Goal: Complete application form: Complete application form

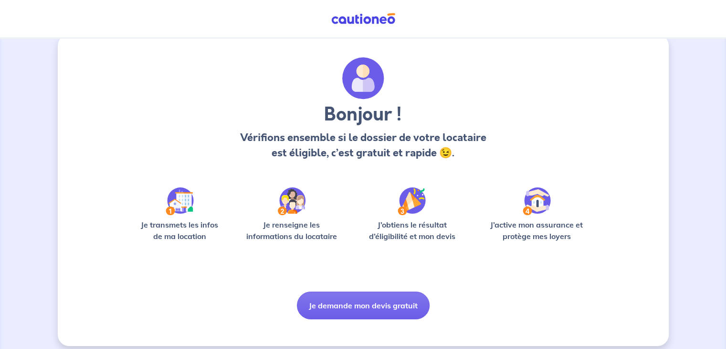
scroll to position [24, 0]
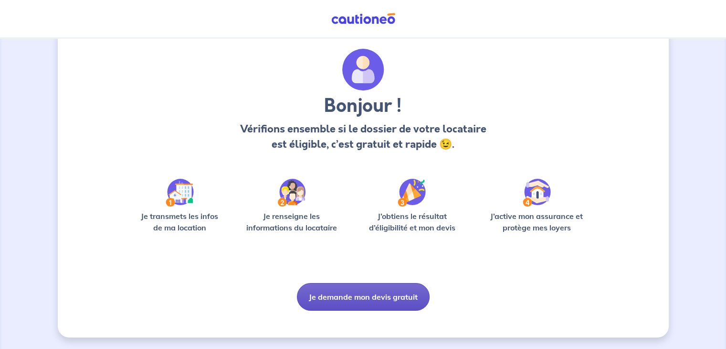
click at [373, 288] on button "Je demande mon devis gratuit" at bounding box center [363, 297] width 133 height 28
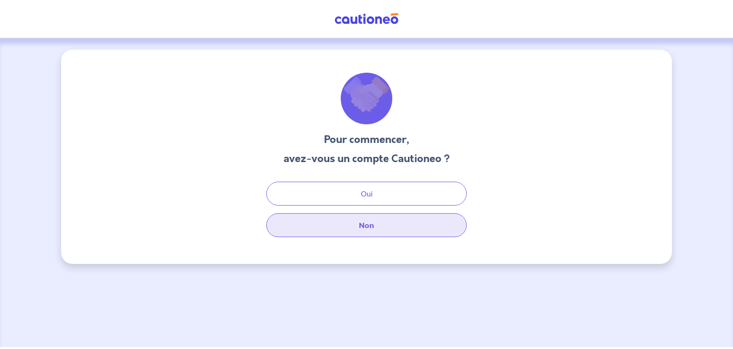
click at [378, 226] on button "Non" at bounding box center [366, 225] width 201 height 24
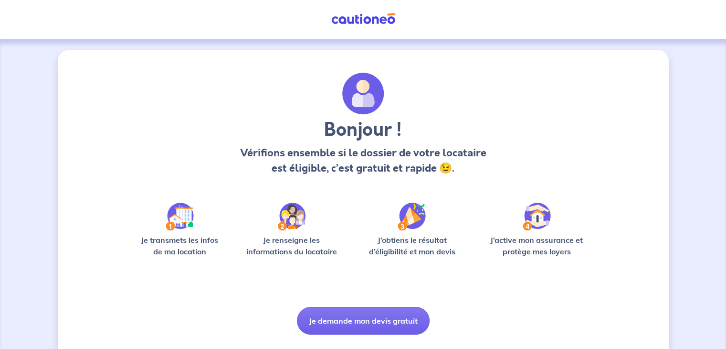
scroll to position [24, 0]
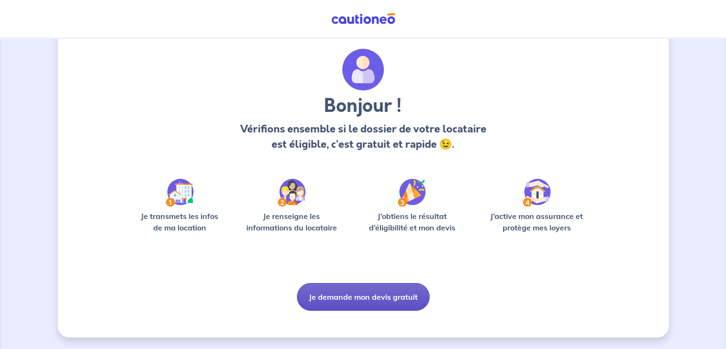
click at [371, 291] on button "Je demande mon devis gratuit" at bounding box center [363, 297] width 133 height 28
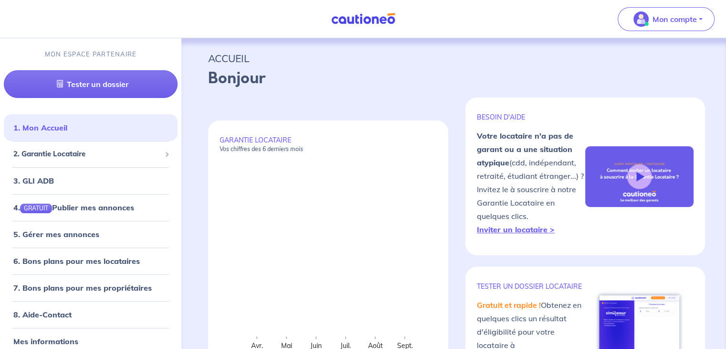
select select "FR"
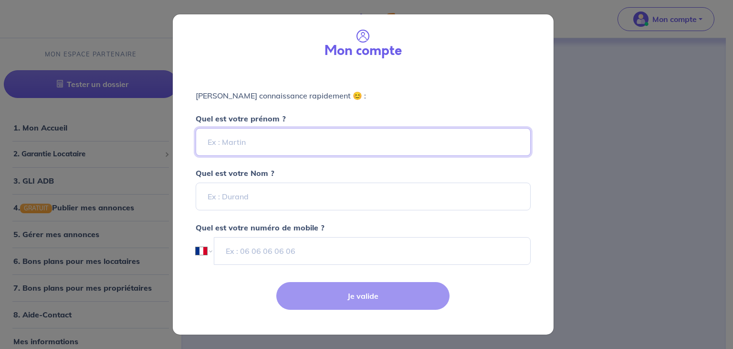
click at [279, 133] on input "Quel est votre prénom ?" at bounding box center [363, 142] width 335 height 28
type input "[PERSON_NAME]"
click at [267, 190] on input "Quel est votre Nom ?" at bounding box center [363, 196] width 335 height 28
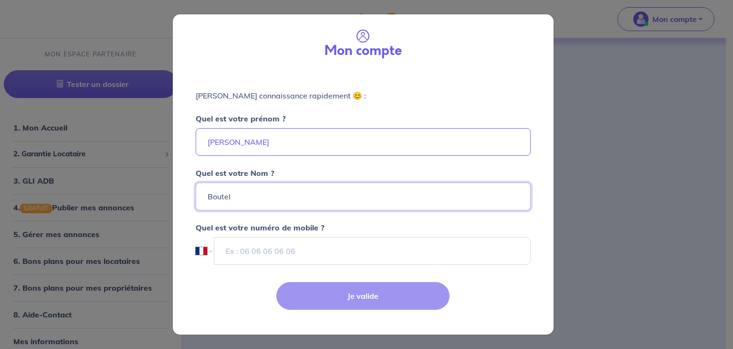
type input "Boutel"
click at [267, 260] on input "tel" at bounding box center [372, 251] width 317 height 28
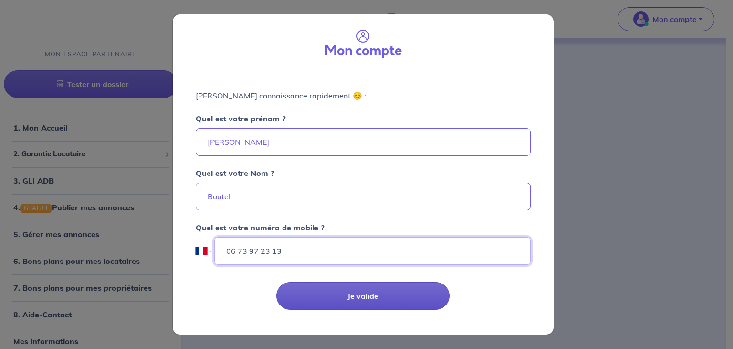
type input "06 73 97 23 13"
click at [363, 302] on button "Je valide" at bounding box center [362, 296] width 173 height 28
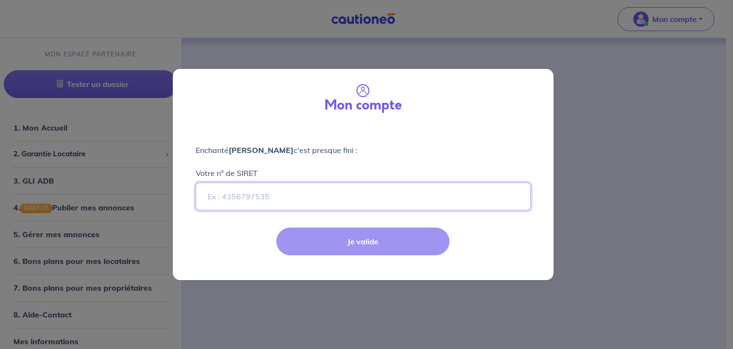
click at [266, 195] on input "Votre n° de SIRET" at bounding box center [363, 196] width 335 height 28
paste input "[CREDIT_CARD_NUMBER]"
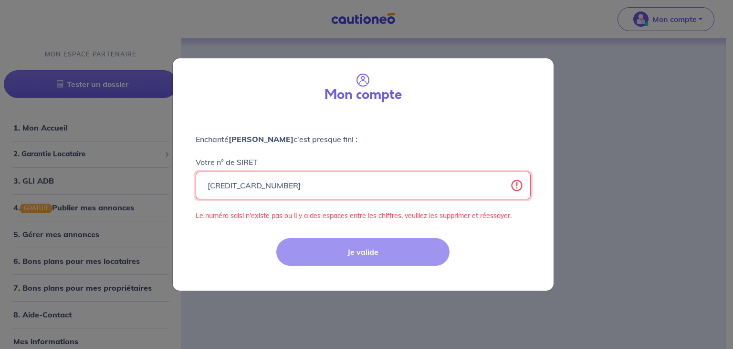
click at [225, 186] on input "[CREDIT_CARD_NUMBER]" at bounding box center [363, 185] width 335 height 28
click at [237, 184] on input "[CREDIT_CARD_NUMBER]" at bounding box center [363, 185] width 335 height 28
click at [252, 183] on input "509478384 00019" at bounding box center [363, 185] width 335 height 28
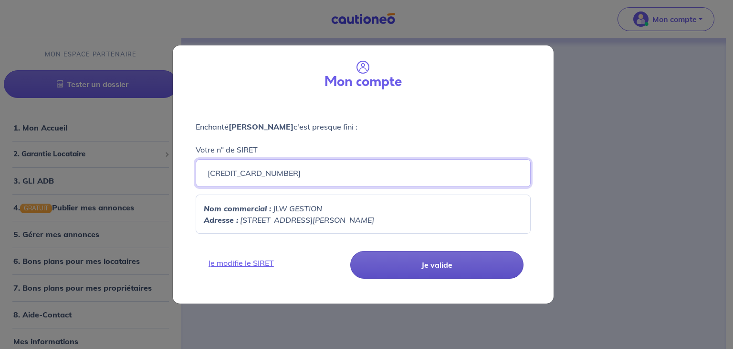
type input "[CREDIT_CARD_NUMBER]"
click at [431, 262] on button "Je valide" at bounding box center [436, 265] width 173 height 28
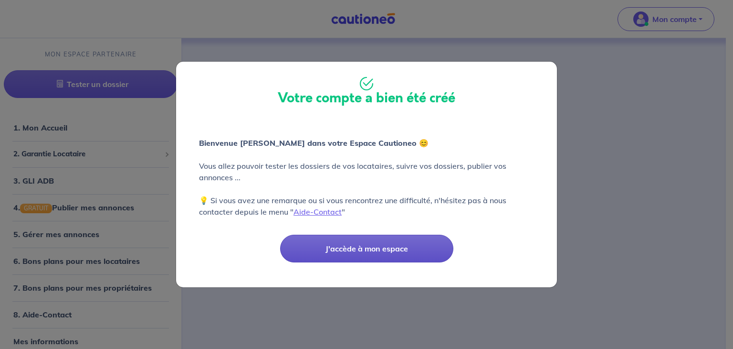
click at [358, 244] on button "J'accède à mon espace" at bounding box center [366, 248] width 173 height 28
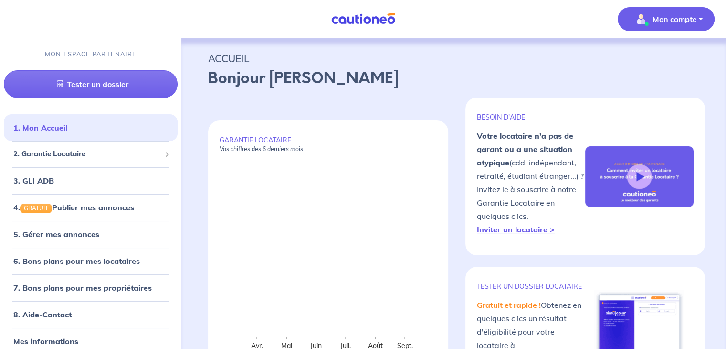
click at [680, 23] on p "Mon compte" at bounding box center [675, 18] width 44 height 11
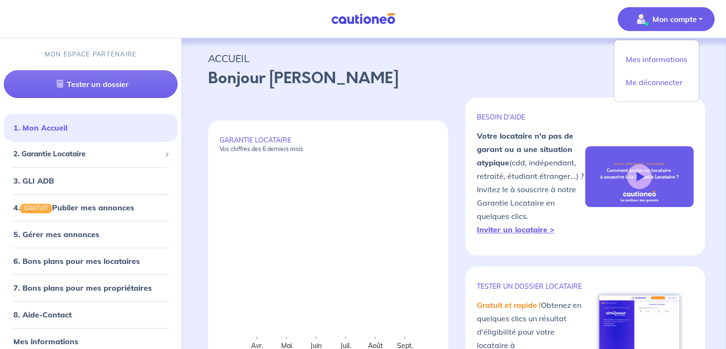
click at [468, 66] on p "ACCUEIL" at bounding box center [453, 58] width 491 height 17
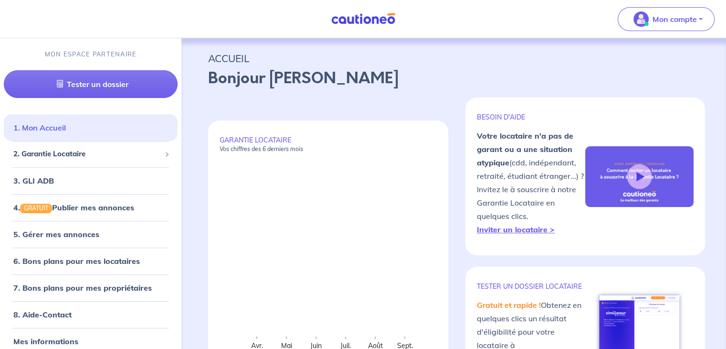
click at [66, 128] on link "1. Mon Accueil" at bounding box center [39, 128] width 53 height 10
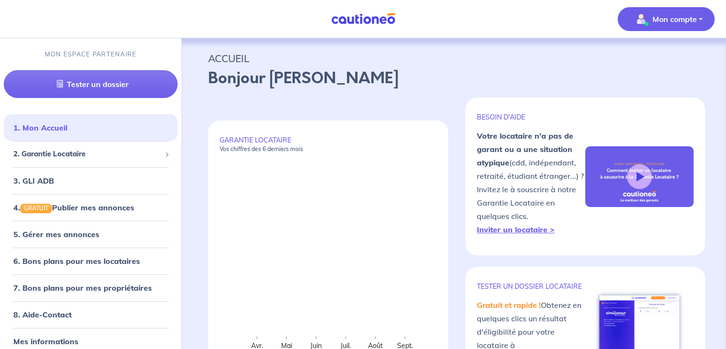
click at [683, 16] on p "Mon compte" at bounding box center [675, 18] width 44 height 11
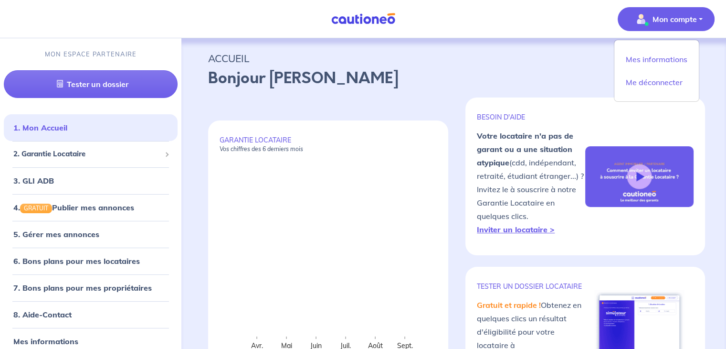
click at [422, 120] on div "GARANTIE LOCATAIRE Vos chiffres des 6 derniers mois Avr. Mai Juin Juil. Août Se…" at bounding box center [328, 252] width 240 height 265
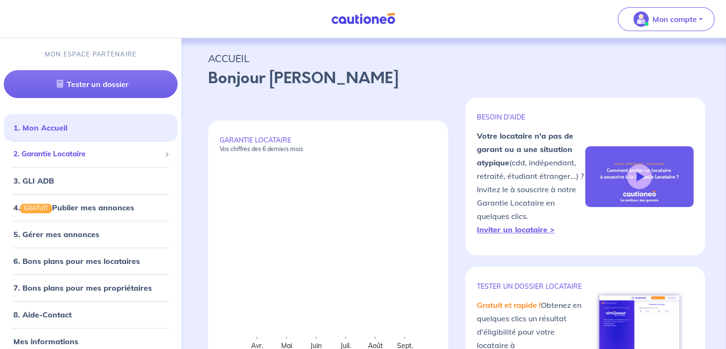
click at [126, 156] on span "2. Garantie Locataire" at bounding box center [87, 154] width 148 height 11
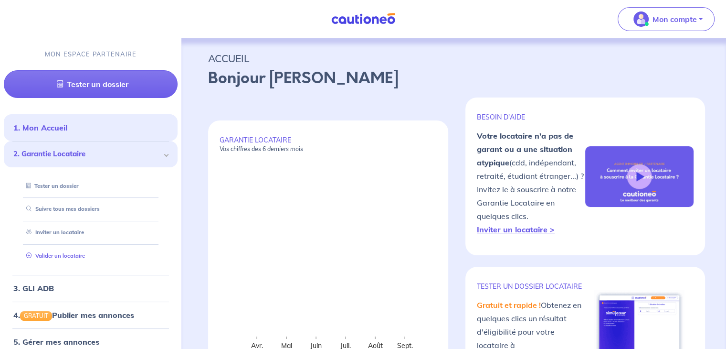
click at [62, 252] on link "Valider un locataire" at bounding box center [53, 255] width 63 height 7
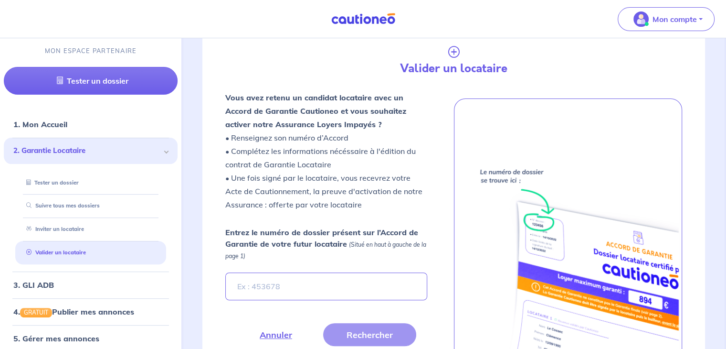
scroll to position [237, 0]
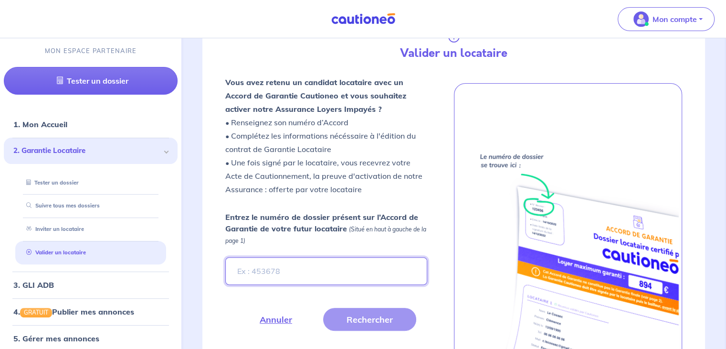
click at [278, 273] on input "Entrez le numéro de dossier présent sur l’Accord de Garantie de votre futur loc…" at bounding box center [326, 271] width 202 height 28
click at [278, 273] on input "h" at bounding box center [326, 271] width 202 height 28
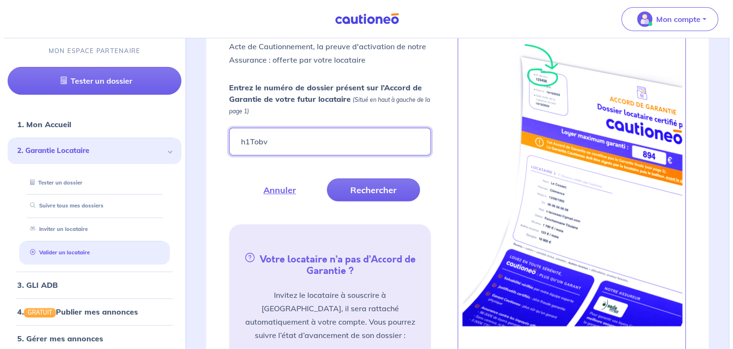
scroll to position [381, 0]
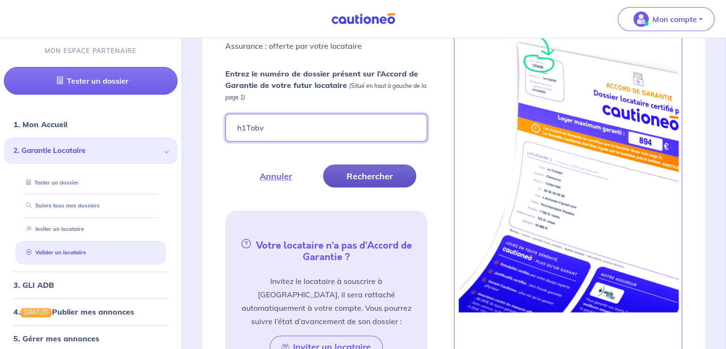
type input "h1Tobv"
click at [368, 177] on button "Rechercher" at bounding box center [369, 175] width 93 height 23
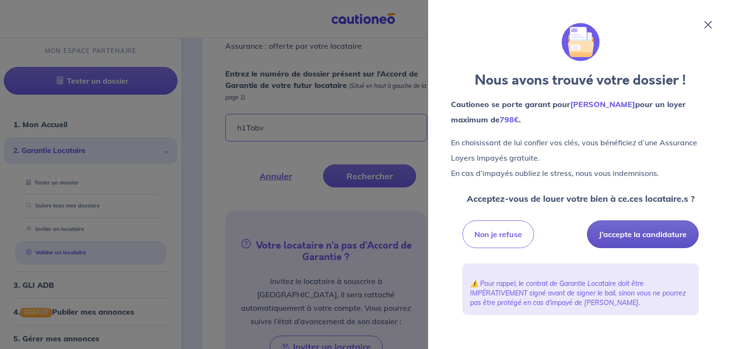
click at [642, 228] on button "J’accepte la candidature" at bounding box center [643, 234] width 112 height 28
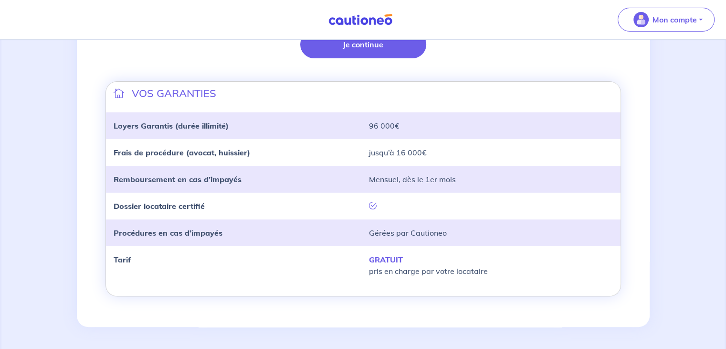
scroll to position [96, 0]
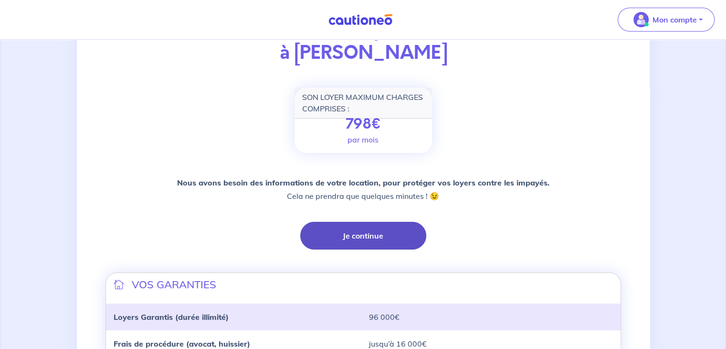
click at [374, 233] on button "Je continue" at bounding box center [363, 236] width 126 height 28
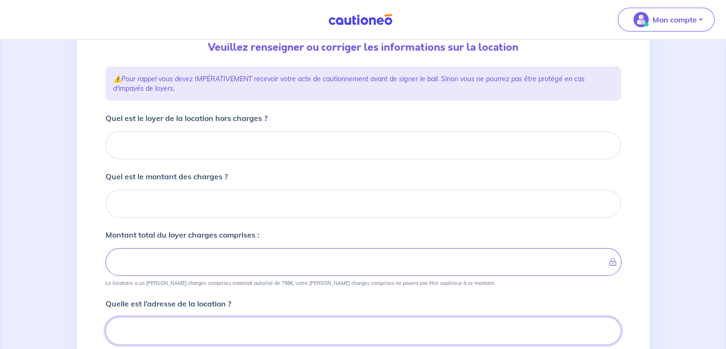
scroll to position [96, 0]
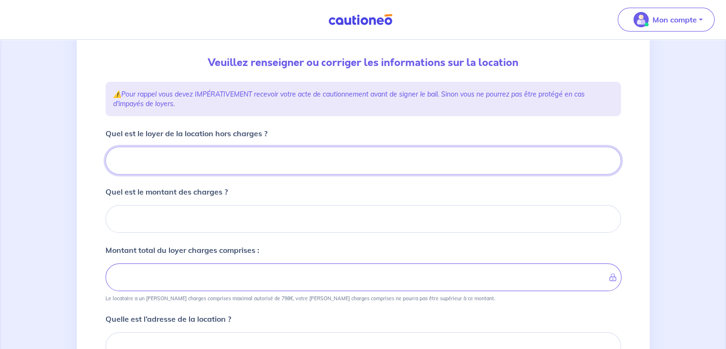
click at [158, 157] on input "Quel est le loyer de la location hors charges ?" at bounding box center [364, 161] width 516 height 28
type input "53"
type input "532"
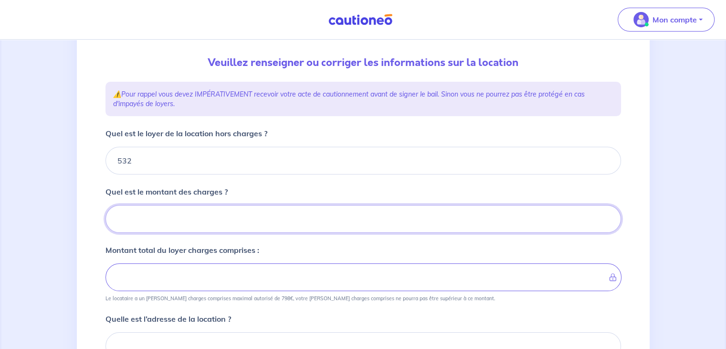
click at [158, 211] on input "Quel est le montant des charges ?" at bounding box center [364, 219] width 516 height 28
type input "65"
type input "597"
type input "65"
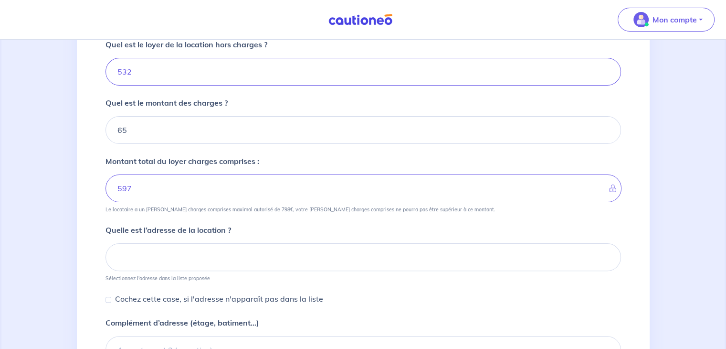
scroll to position [239, 0]
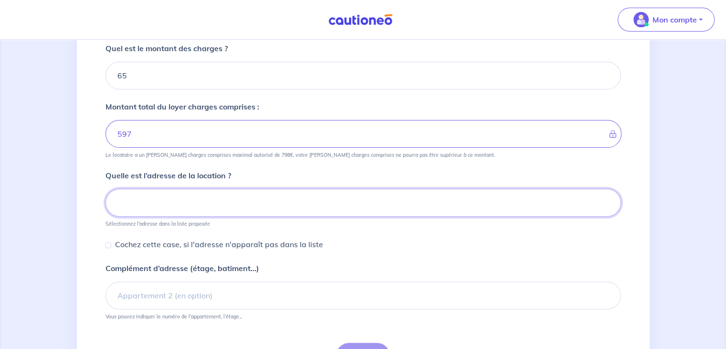
click at [173, 204] on input at bounding box center [364, 203] width 516 height 28
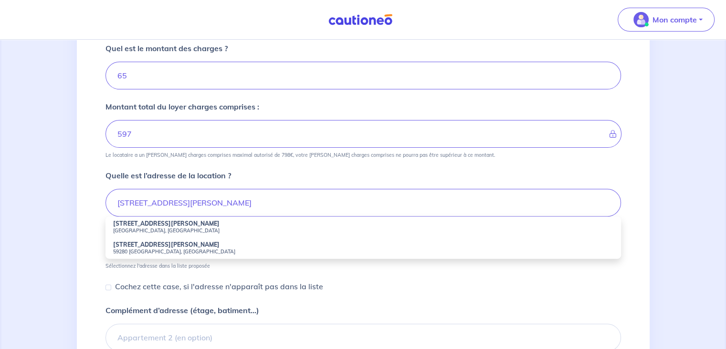
click at [137, 230] on small "59000 Lille, France" at bounding box center [363, 230] width 500 height 7
type input "50 Rue Nicolas Leblanc, 59000 Lille, France"
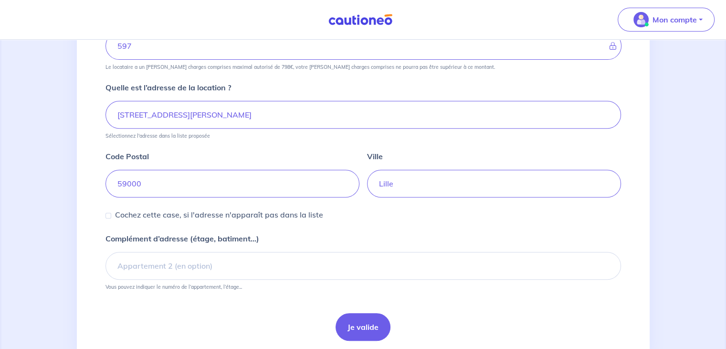
scroll to position [359, 0]
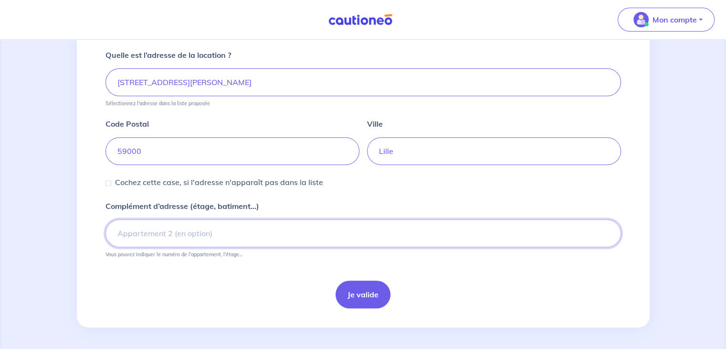
click at [146, 232] on input "Complément d’adresse (étage, batiment...)" at bounding box center [364, 233] width 516 height 28
type input "3e et dernier étage"
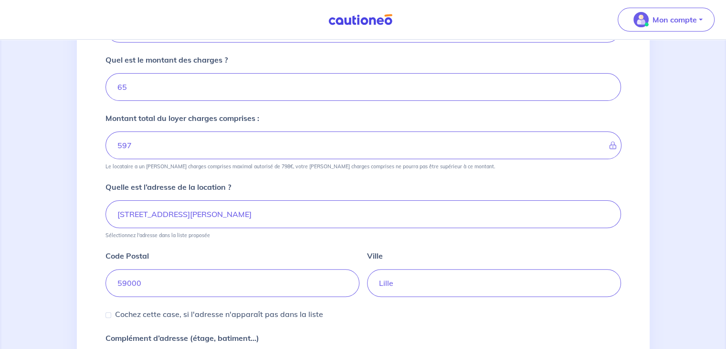
scroll to position [334, 0]
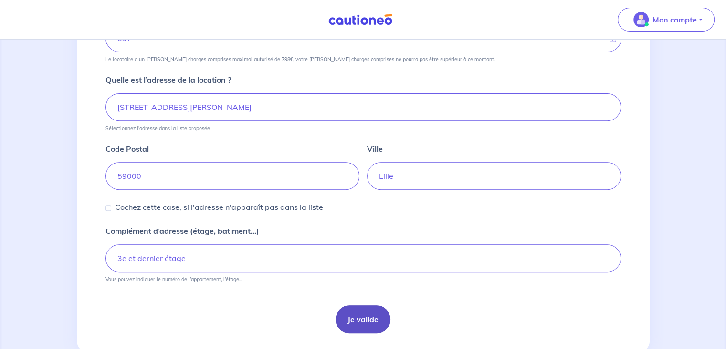
click at [363, 325] on button "Je valide" at bounding box center [363, 319] width 55 height 28
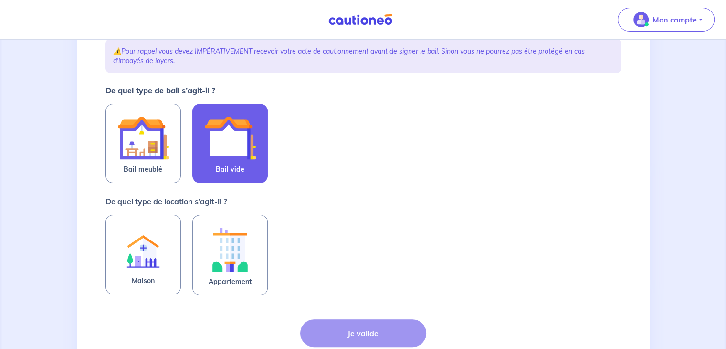
scroll to position [143, 0]
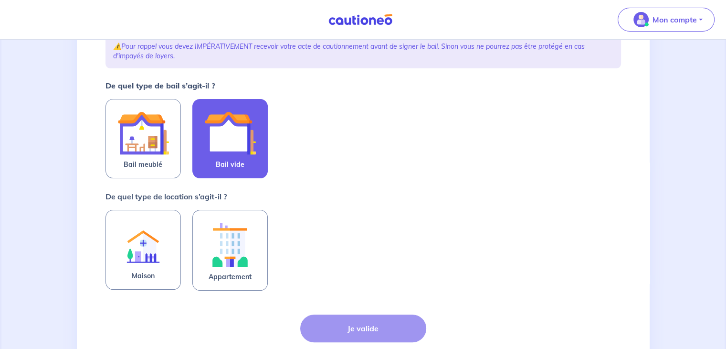
click at [244, 138] on img at bounding box center [230, 133] width 52 height 52
click at [0, 0] on input "Bail vide" at bounding box center [0, 0] width 0 height 0
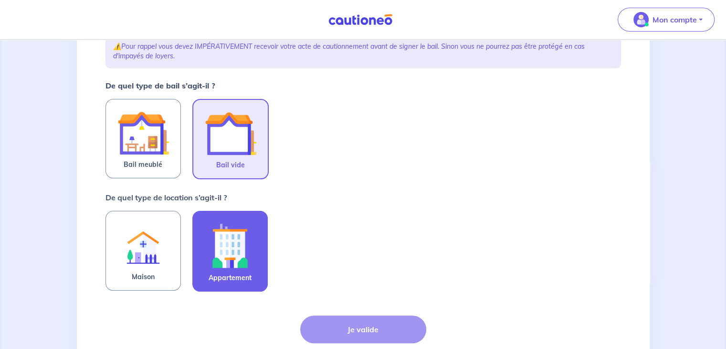
click at [243, 246] on img at bounding box center [230, 245] width 52 height 53
click at [0, 0] on input "Appartement" at bounding box center [0, 0] width 0 height 0
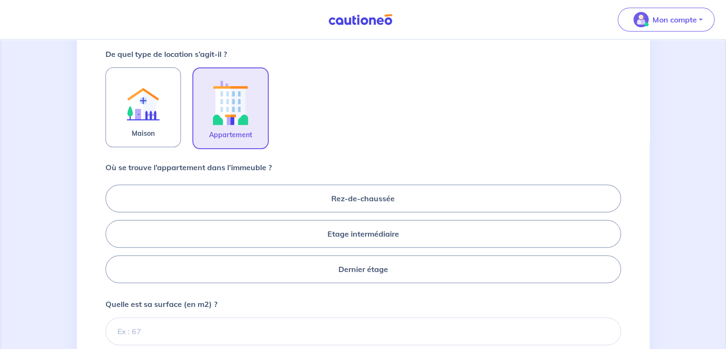
scroll to position [334, 0]
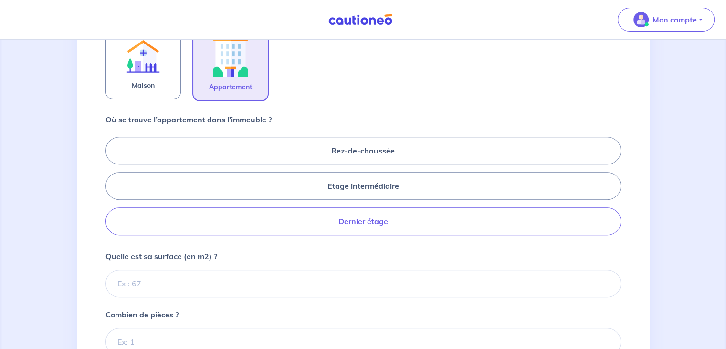
click at [370, 221] on label "Dernier étage" at bounding box center [364, 221] width 516 height 28
click at [112, 189] on input "Dernier étage" at bounding box center [109, 185] width 6 height 6
radio input "true"
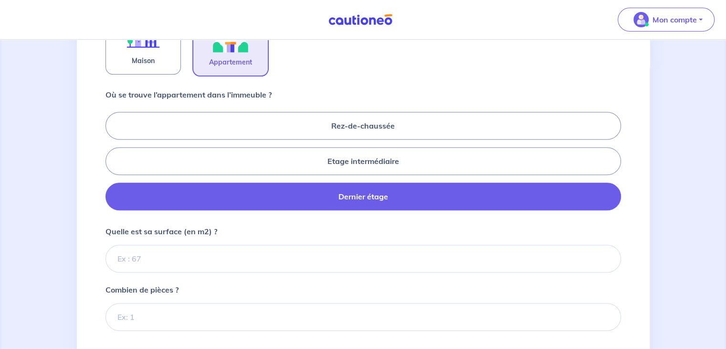
scroll to position [382, 0]
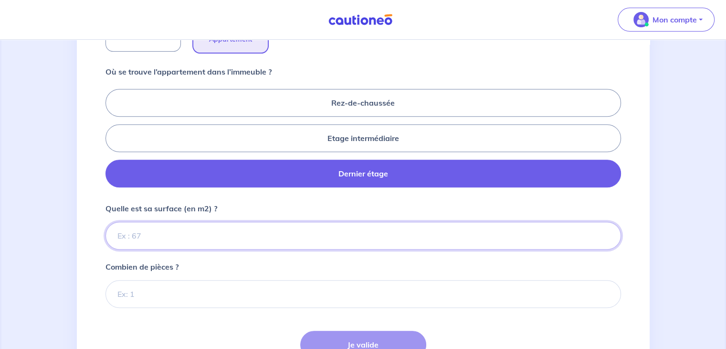
click at [169, 239] on input "Quelle est sa surface (en m2) ?" at bounding box center [364, 236] width 516 height 28
paste input "31.26"
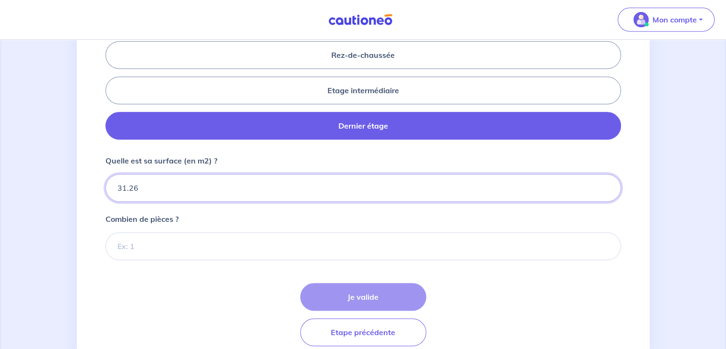
type input "31.26"
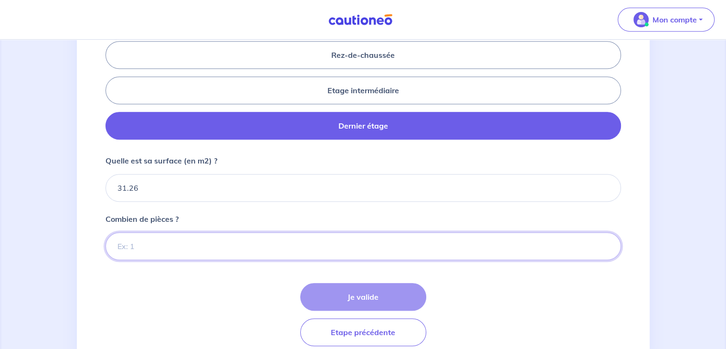
click at [157, 236] on input "Combien de pièces ?" at bounding box center [364, 246] width 516 height 28
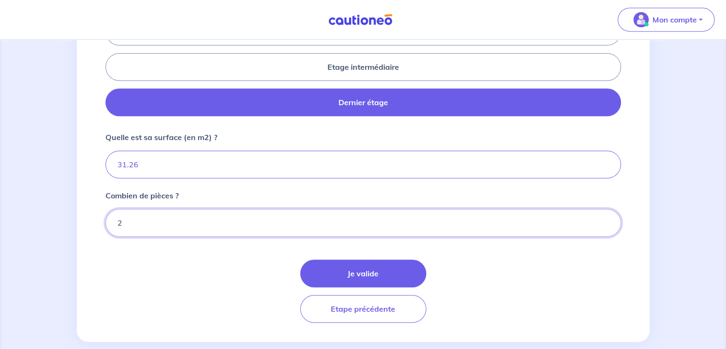
scroll to position [466, 0]
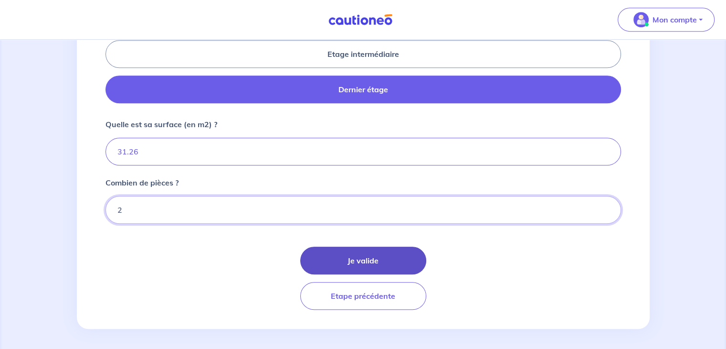
type input "2"
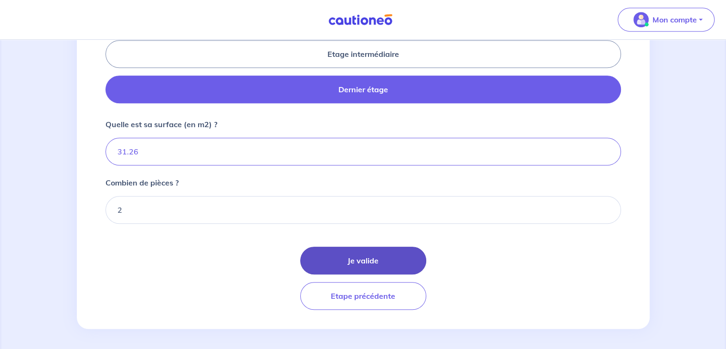
click at [374, 265] on button "Je valide" at bounding box center [363, 260] width 126 height 28
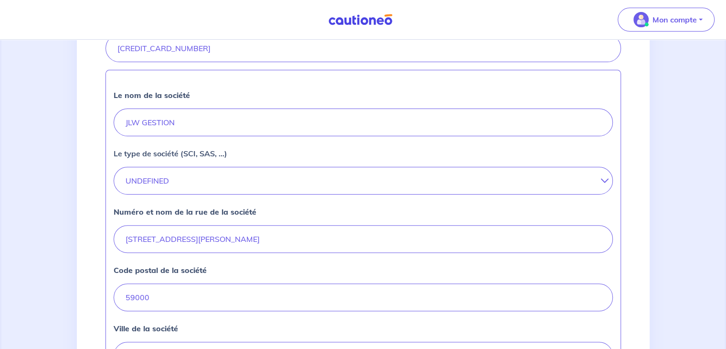
scroll to position [239, 0]
click at [202, 178] on button "UNDEFINED" at bounding box center [363, 180] width 499 height 28
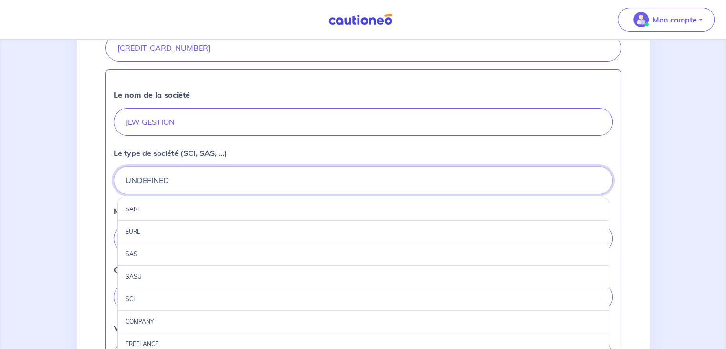
click at [202, 178] on button "UNDEFINED" at bounding box center [363, 180] width 499 height 28
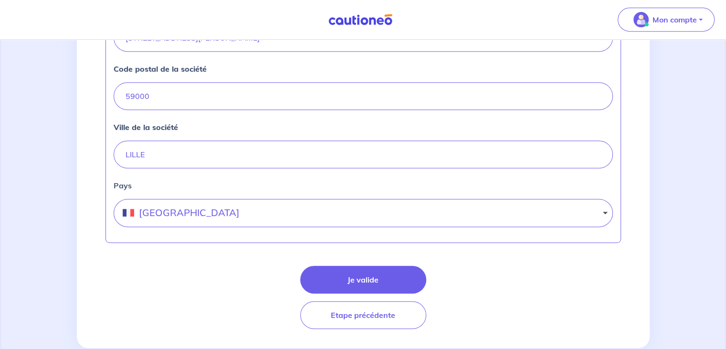
scroll to position [316, 0]
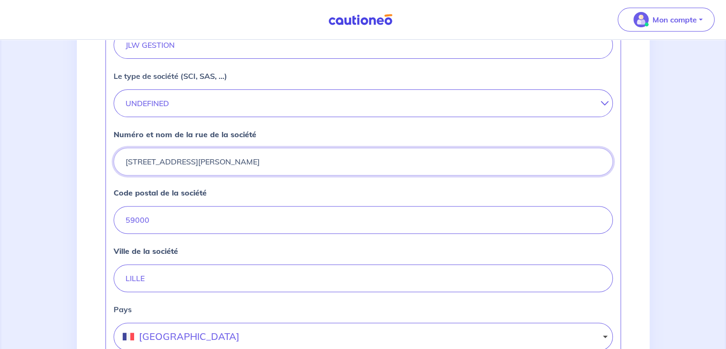
click at [137, 157] on input "36 RUE NICOLAS LEBLANC" at bounding box center [363, 162] width 499 height 28
type input "36 bis RUE NICOLAS LEBLANC"
click at [54, 171] on div "2 3 4 Informations location Informations propriétaire Informations bail Validat…" at bounding box center [363, 109] width 726 height 770
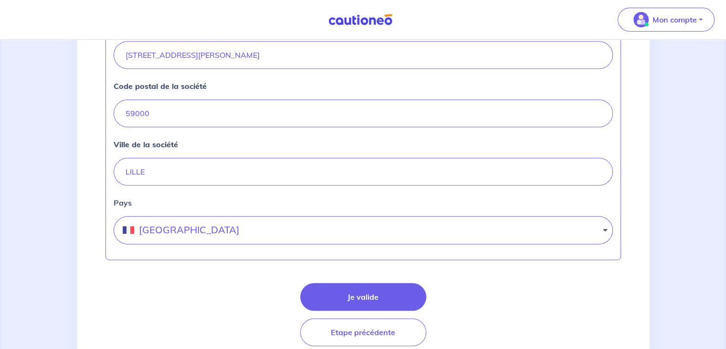
scroll to position [459, 0]
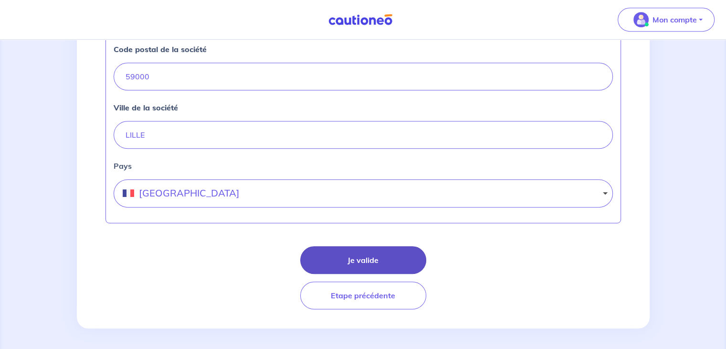
click at [378, 259] on button "Je valide" at bounding box center [363, 260] width 126 height 28
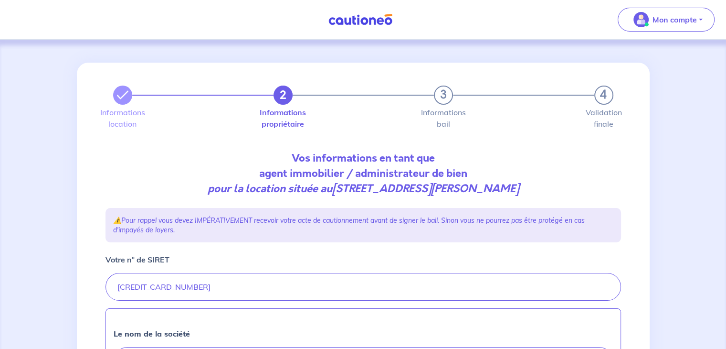
select select "FR"
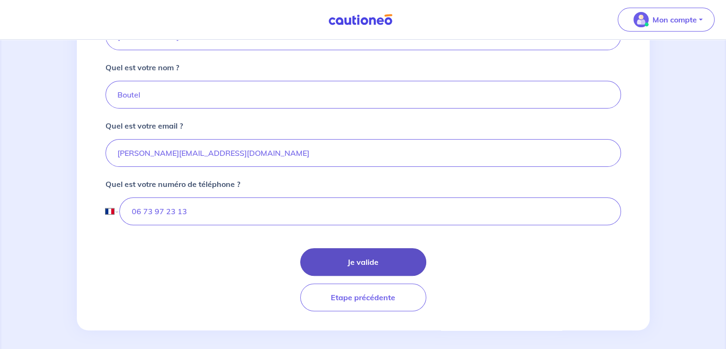
scroll to position [253, 0]
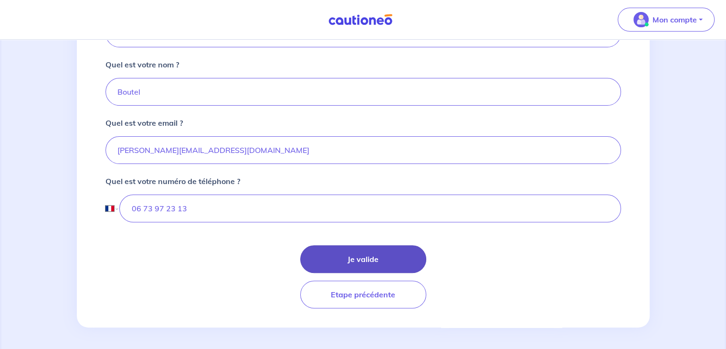
click at [382, 262] on button "Je valide" at bounding box center [363, 259] width 126 height 28
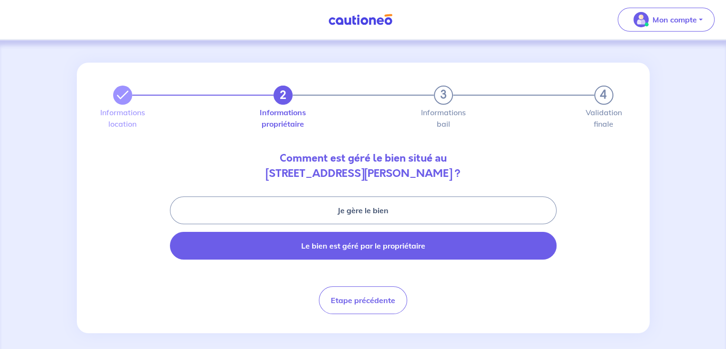
click at [353, 245] on button "Le bien est géré par le propriétaire" at bounding box center [363, 246] width 387 height 28
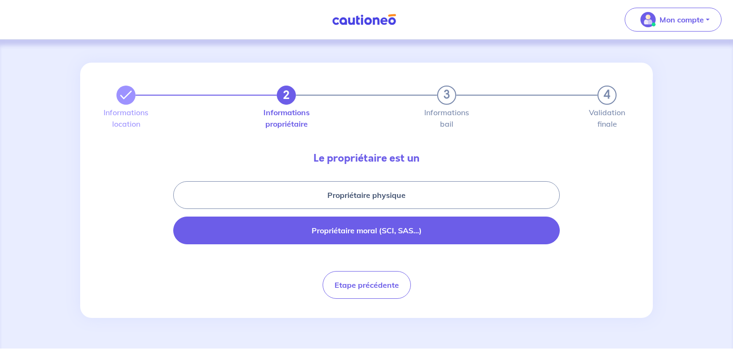
click at [380, 228] on button "Propriétaire moral (SCI, SAS...)" at bounding box center [366, 230] width 387 height 28
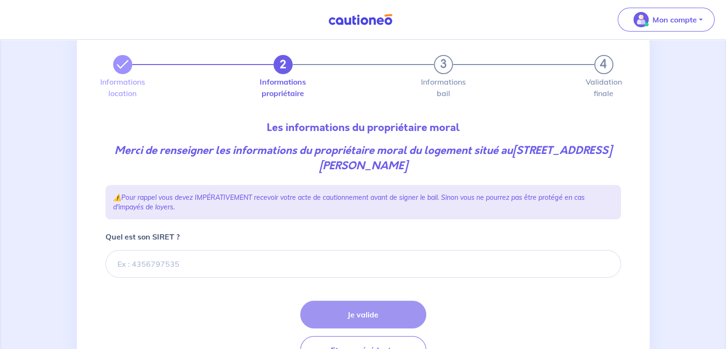
scroll to position [48, 0]
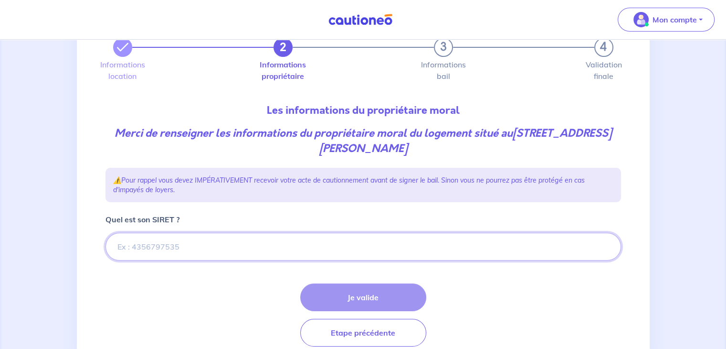
click at [212, 246] on input "Quel est son SIRET ?" at bounding box center [364, 247] width 516 height 28
paste input "303 477 319 00014"
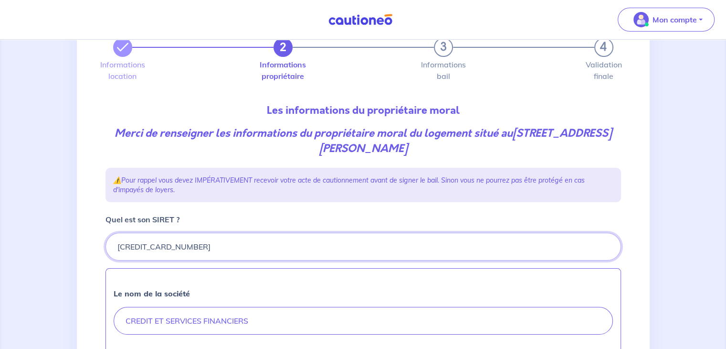
type input "303 477 319 00014"
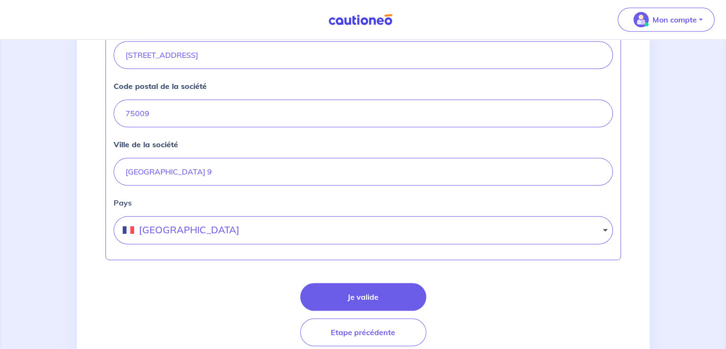
scroll to position [467, 0]
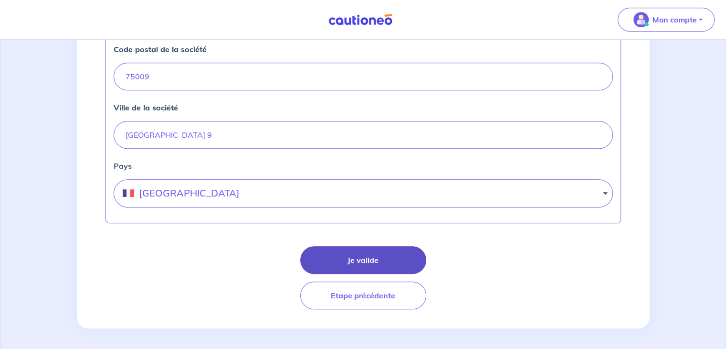
click at [357, 255] on button "Je valide" at bounding box center [363, 260] width 126 height 28
select select "FR"
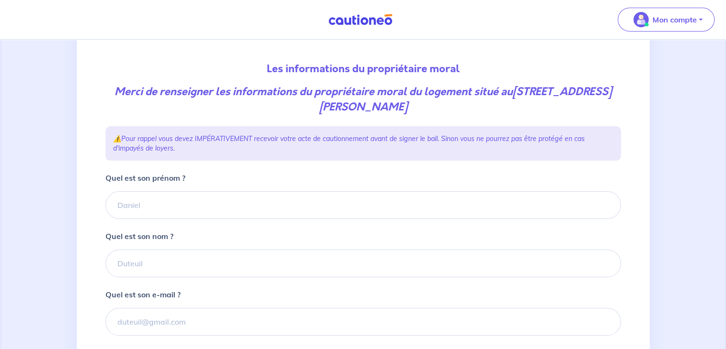
scroll to position [96, 0]
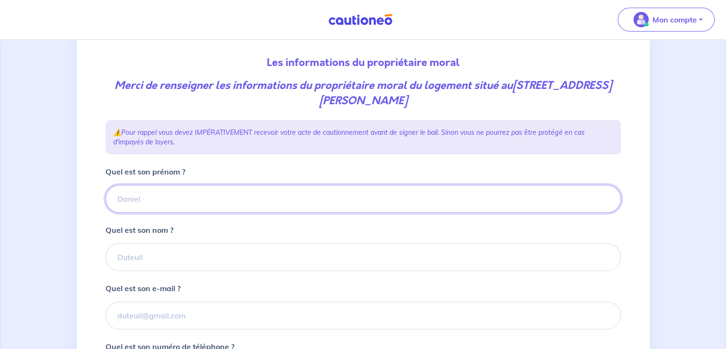
click at [159, 196] on input "Quel est son prénom ?" at bounding box center [364, 199] width 516 height 28
type input "KOCH"
drag, startPoint x: 150, startPoint y: 259, endPoint x: 100, endPoint y: 187, distance: 87.5
click at [150, 259] on input "Quel est son nom ?" at bounding box center [364, 257] width 516 height 28
paste input "Hélène"
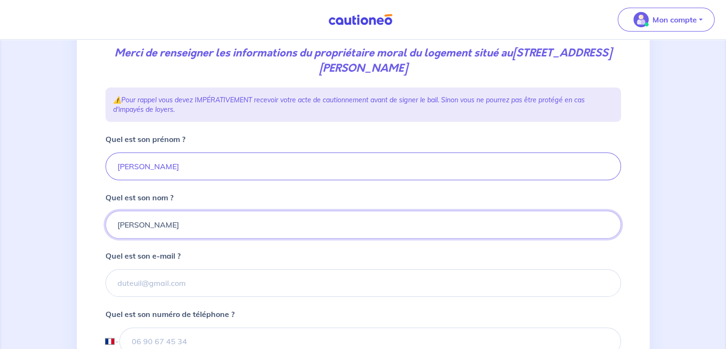
scroll to position [143, 0]
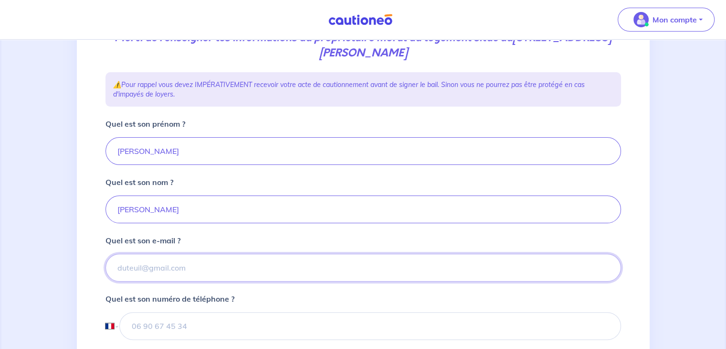
drag, startPoint x: 168, startPoint y: 271, endPoint x: 170, endPoint y: 255, distance: 15.5
click at [168, 271] on input "Quel est son e-mail ?" at bounding box center [364, 268] width 516 height 28
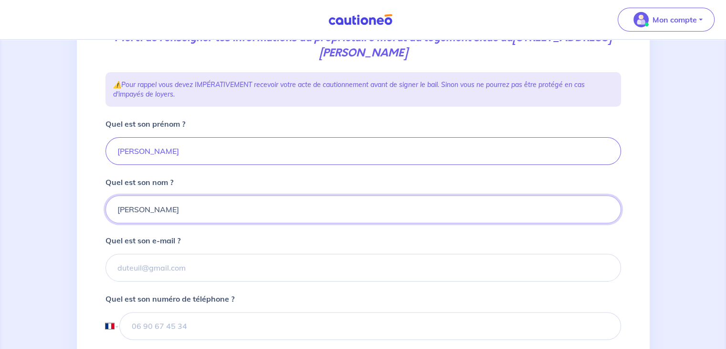
click at [177, 207] on input "Hélène" at bounding box center [364, 209] width 516 height 28
paste input "koch@csf.asso.fr"
type input "Hélène"
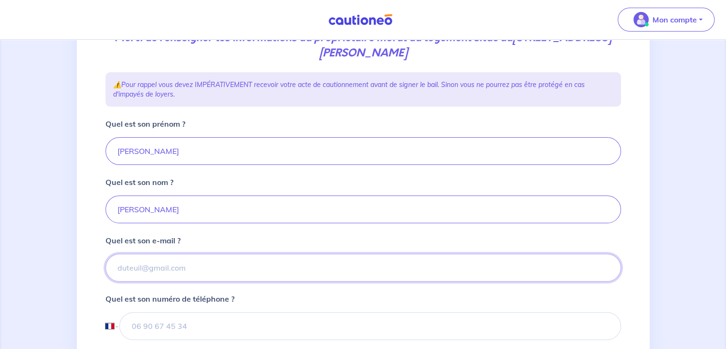
drag, startPoint x: 180, startPoint y: 272, endPoint x: 175, endPoint y: 266, distance: 6.8
click at [180, 272] on input "Quel est son e-mail ?" at bounding box center [364, 268] width 516 height 28
paste input "koch@csf.asso.fr"
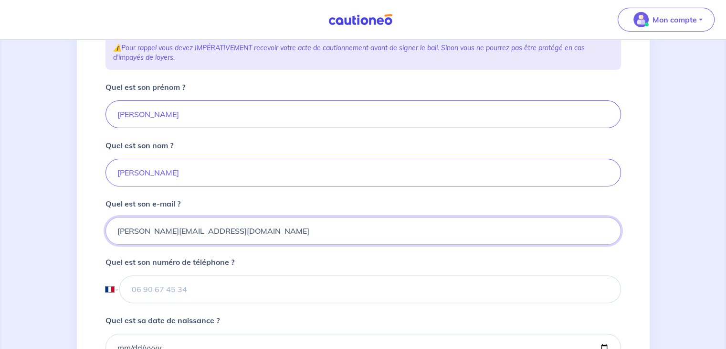
scroll to position [239, 0]
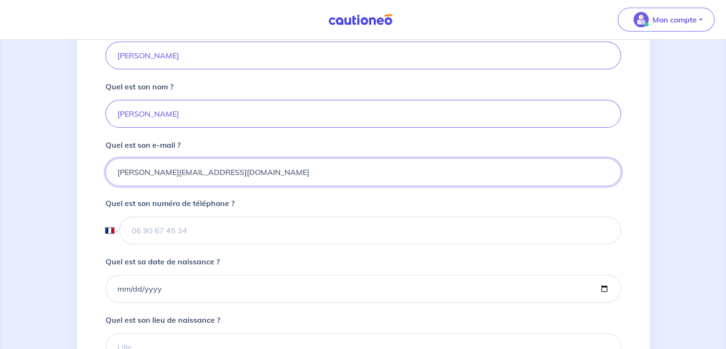
type input "koch@csf.asso.fr"
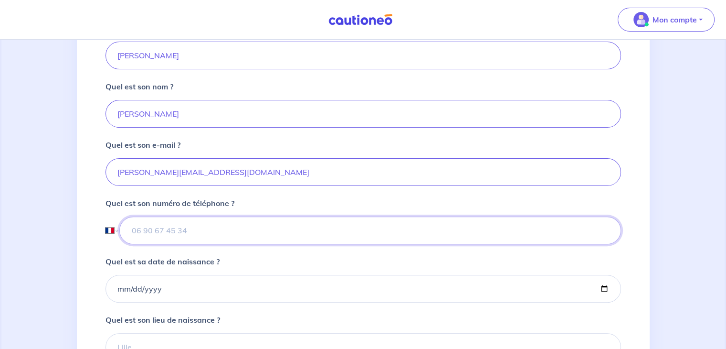
click at [173, 225] on input "tel" at bounding box center [369, 230] width 501 height 28
paste input "01 53 24 30 07"
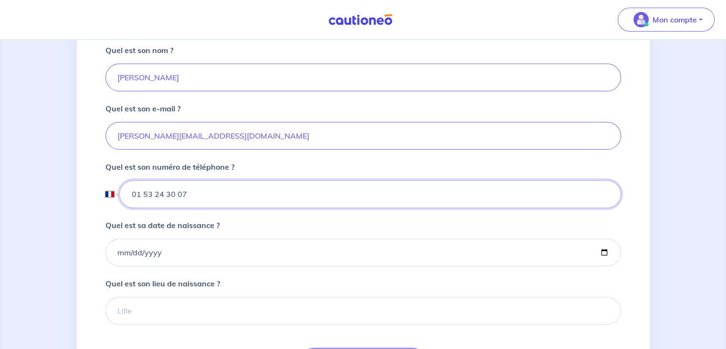
scroll to position [334, 0]
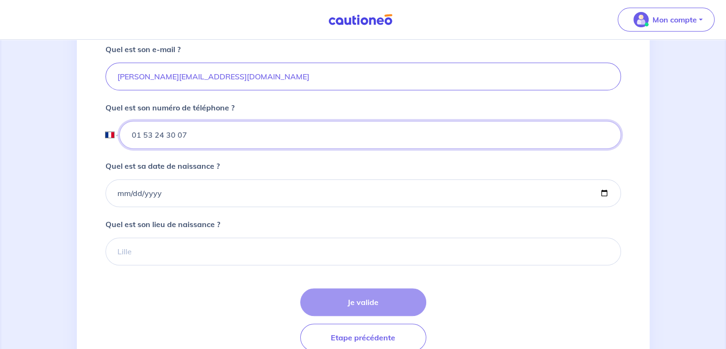
type input "01 53 24 30 07"
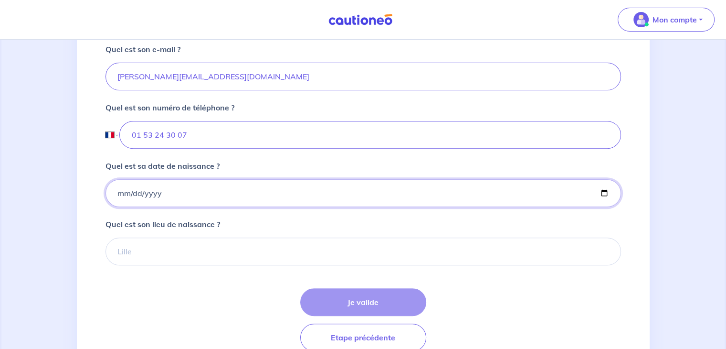
click at [197, 189] on input "Quel est sa date de naissance ?" at bounding box center [364, 193] width 516 height 28
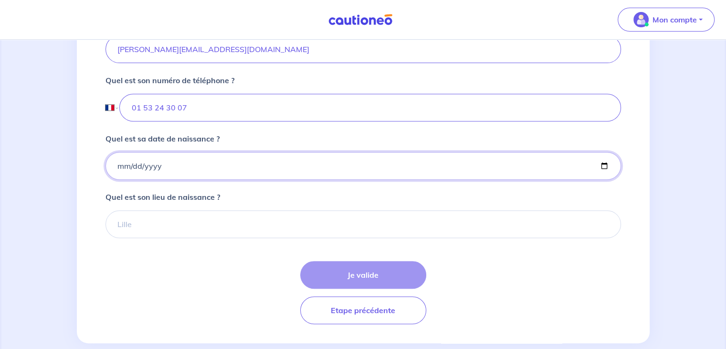
scroll to position [377, 0]
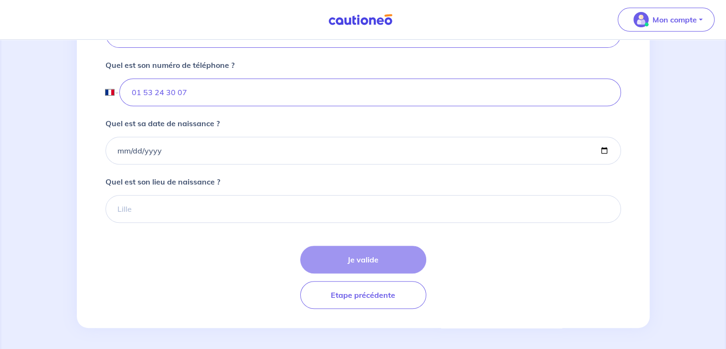
click at [361, 257] on div "Je valide Etape précédente" at bounding box center [364, 276] width 516 height 63
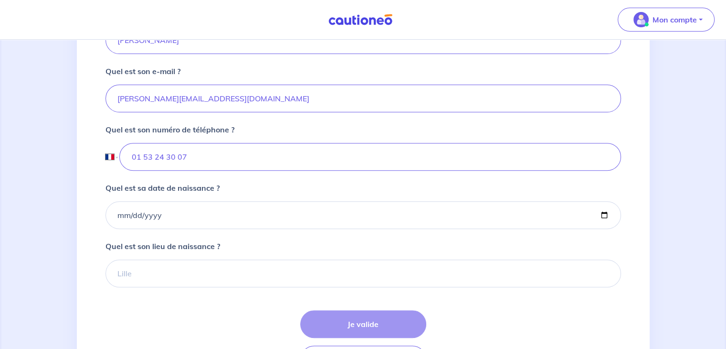
scroll to position [334, 0]
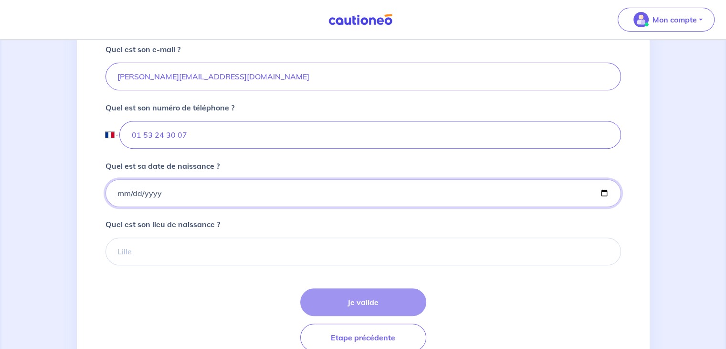
click at [120, 194] on input "Quel est sa date de naissance ?" at bounding box center [364, 193] width 516 height 28
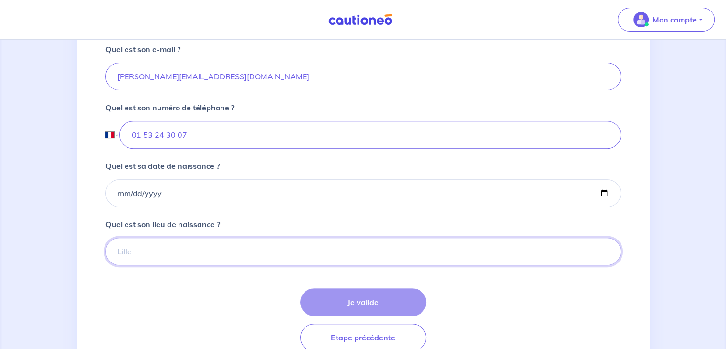
click at [140, 253] on input "Quel est son lieu de naissance ?" at bounding box center [364, 251] width 516 height 28
type input "Paris"
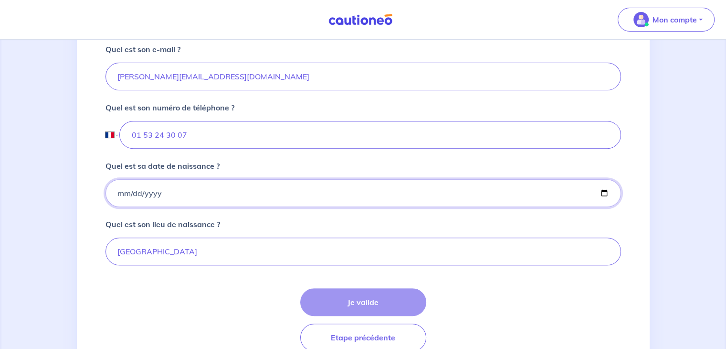
click at [176, 202] on input "Quel est sa date de naissance ?" at bounding box center [364, 193] width 516 height 28
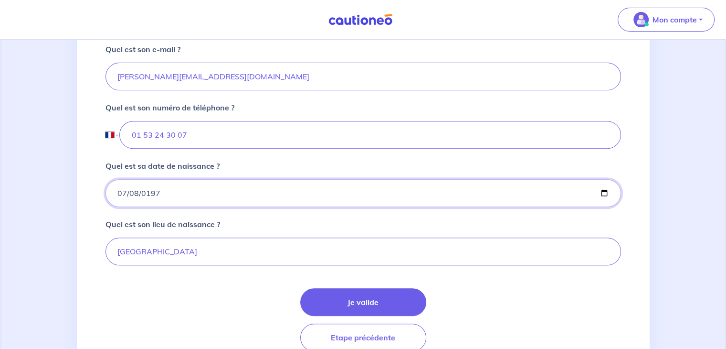
type input "1975-07-08"
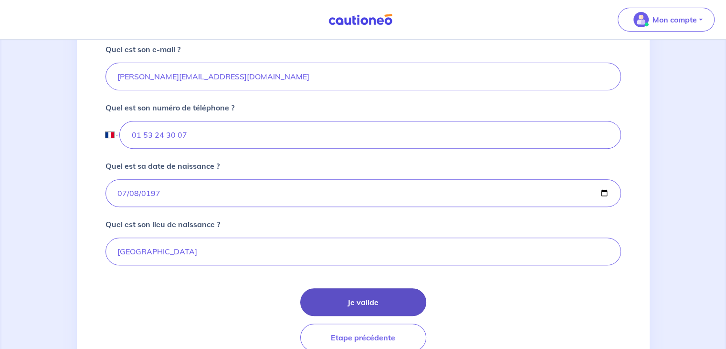
click at [373, 297] on button "Je valide" at bounding box center [363, 302] width 126 height 28
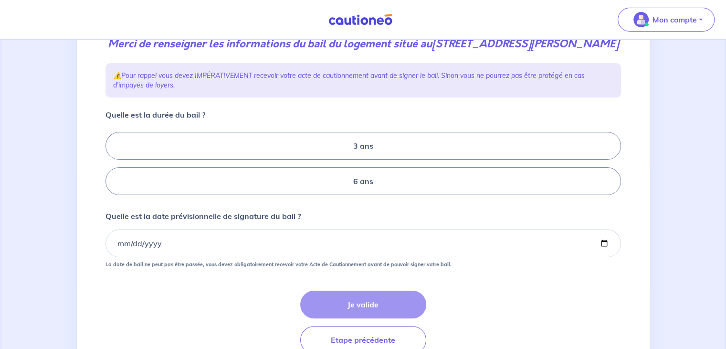
scroll to position [143, 0]
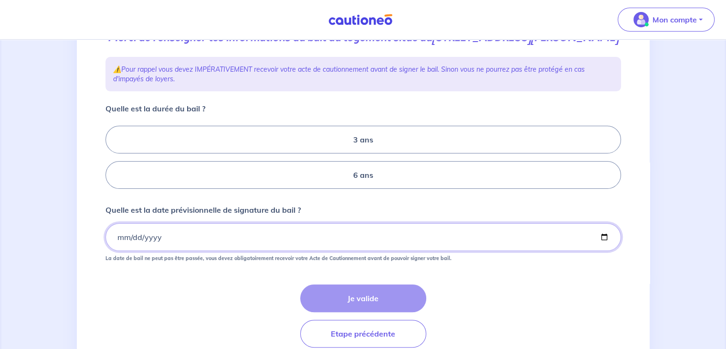
click at [118, 233] on input "Quelle est la date prévisionnelle de signature du bail ?" at bounding box center [364, 237] width 516 height 28
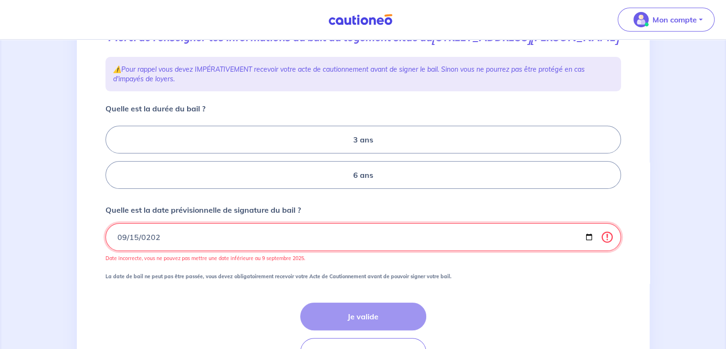
type input "2025-09-15"
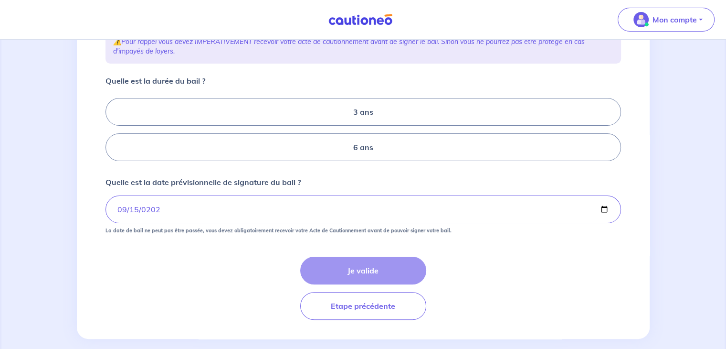
scroll to position [183, 0]
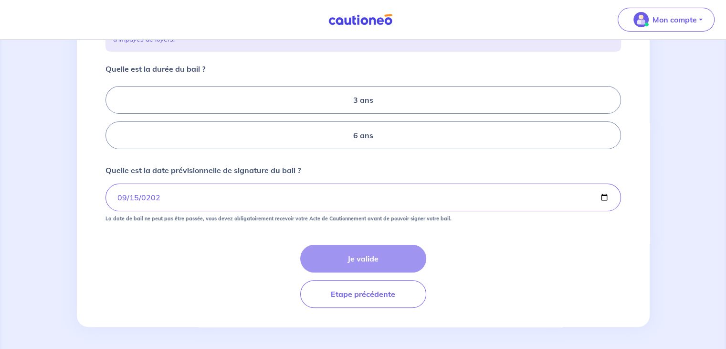
click at [197, 236] on form "Quelle est la durée du bail ? 3 ans 6 ans Quelle est la date prévisionnelle de …" at bounding box center [364, 185] width 516 height 244
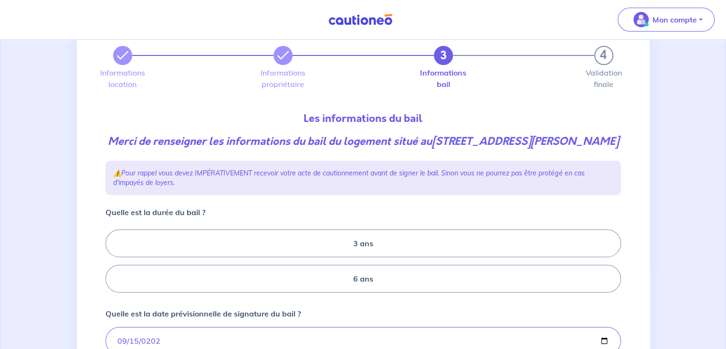
scroll to position [87, 0]
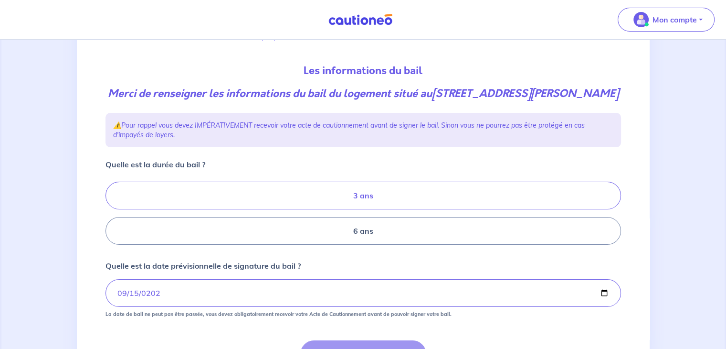
click at [365, 195] on label "3 ans" at bounding box center [364, 195] width 516 height 28
click at [112, 210] on input "3 ans" at bounding box center [109, 213] width 6 height 6
radio input "true"
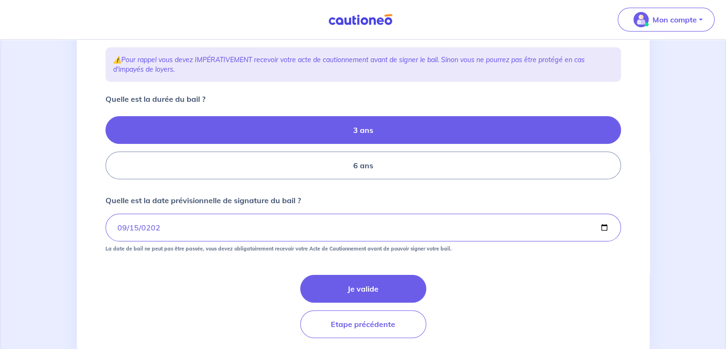
scroll to position [183, 0]
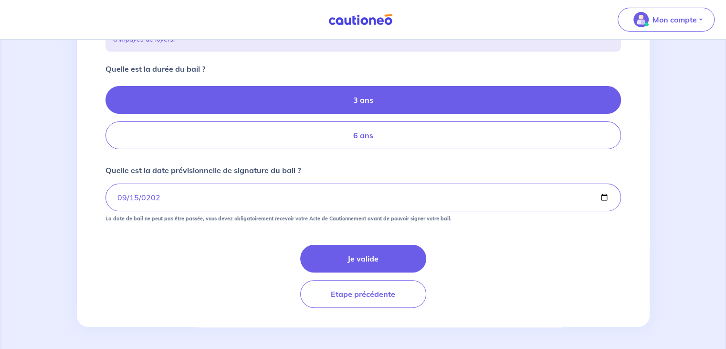
click at [365, 132] on label "6 ans" at bounding box center [364, 135] width 516 height 28
click at [112, 121] on input "6 ans" at bounding box center [109, 118] width 6 height 6
radio input "true"
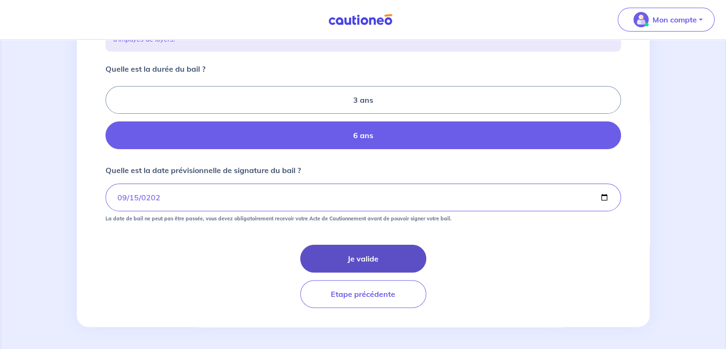
click at [367, 261] on button "Je valide" at bounding box center [363, 258] width 126 height 28
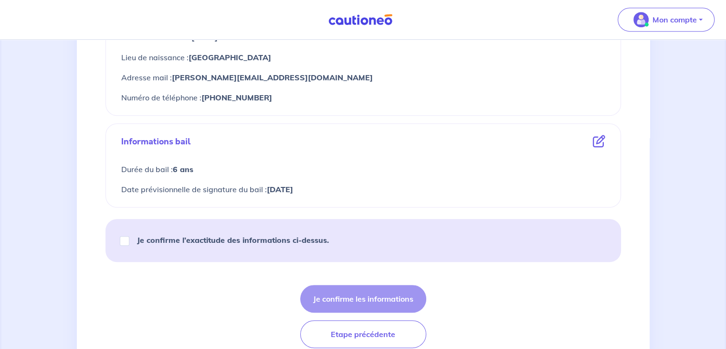
scroll to position [571, 0]
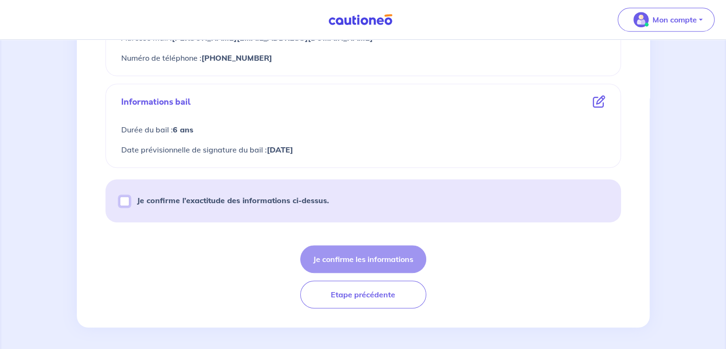
drag, startPoint x: 125, startPoint y: 201, endPoint x: 140, endPoint y: 211, distance: 18.7
click at [125, 201] on input "Je confirme l’exactitude des informations ci-dessus." at bounding box center [125, 201] width 10 height 10
checkbox input "true"
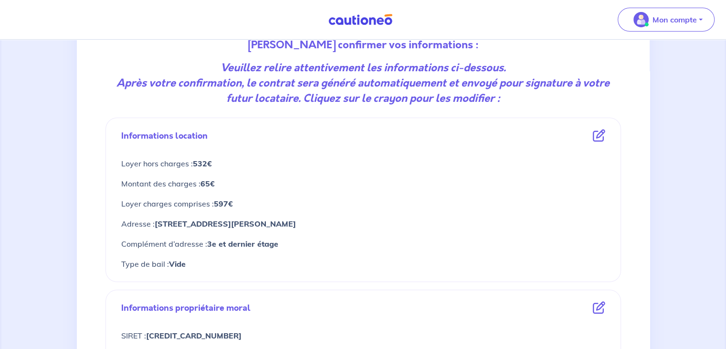
scroll to position [191, 0]
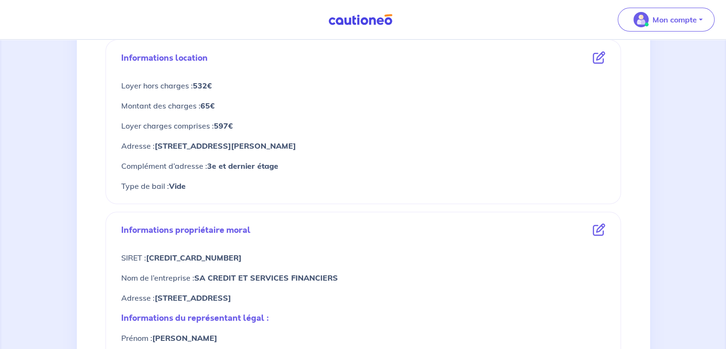
click at [602, 57] on icon at bounding box center [599, 58] width 12 height 12
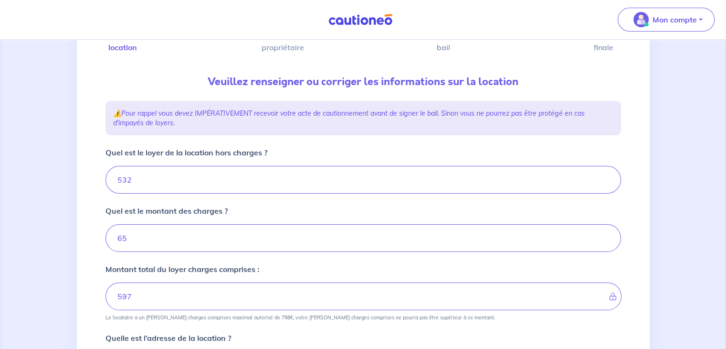
scroll to position [74, 0]
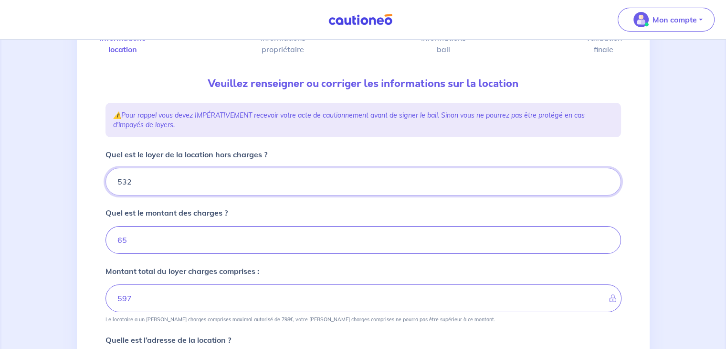
click at [138, 188] on input "532" at bounding box center [364, 182] width 516 height 28
type input "532.18"
type input "597.18"
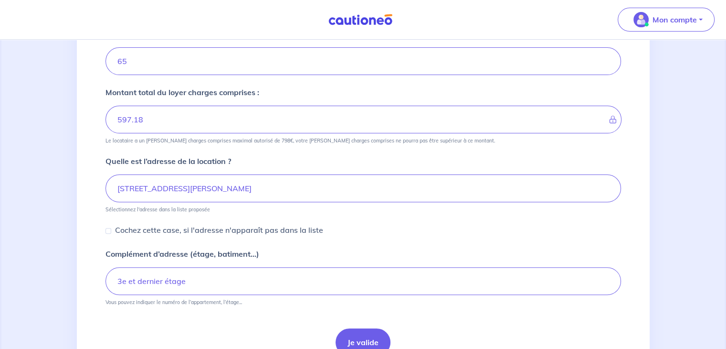
scroll to position [301, 0]
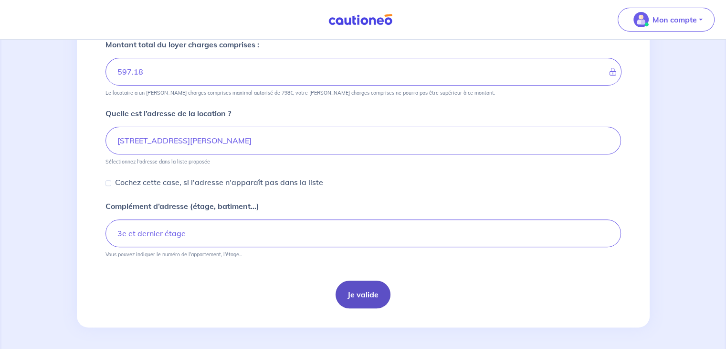
type input "532.18"
click at [374, 289] on button "Je valide" at bounding box center [363, 294] width 55 height 28
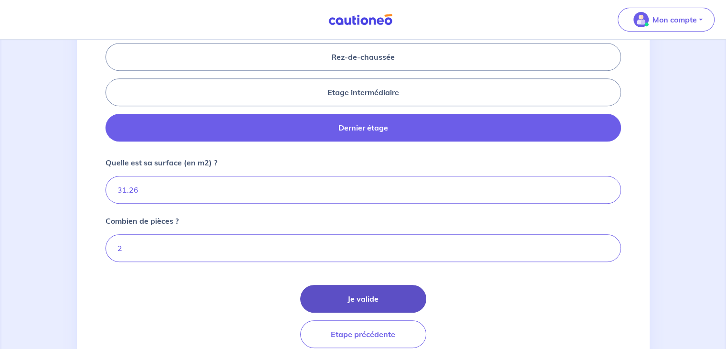
scroll to position [466, 0]
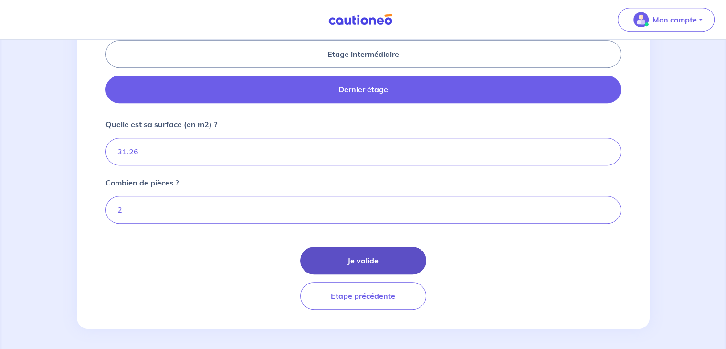
click at [363, 252] on button "Je valide" at bounding box center [363, 260] width 126 height 28
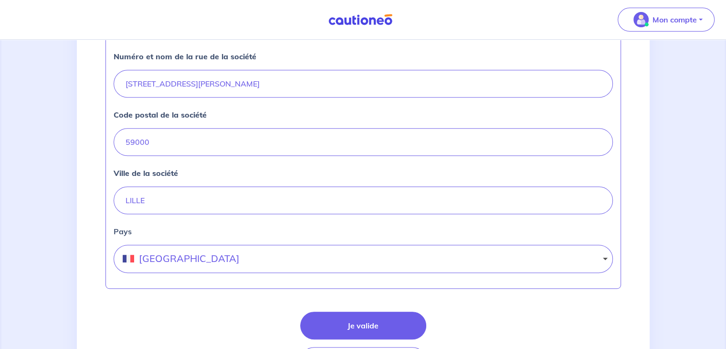
scroll to position [459, 0]
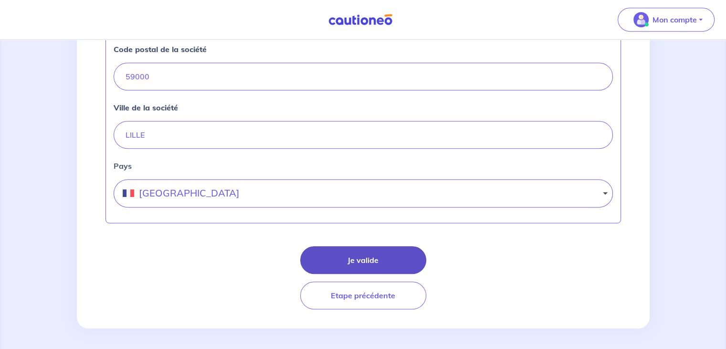
click at [365, 251] on button "Je valide" at bounding box center [363, 260] width 126 height 28
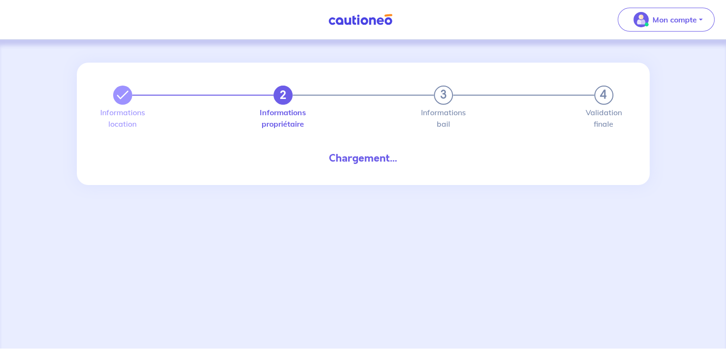
select select "FR"
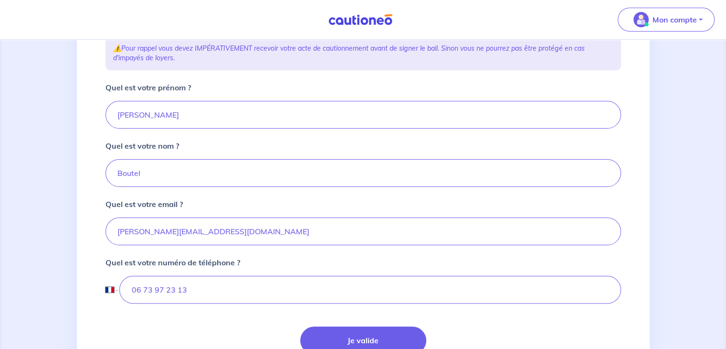
scroll to position [253, 0]
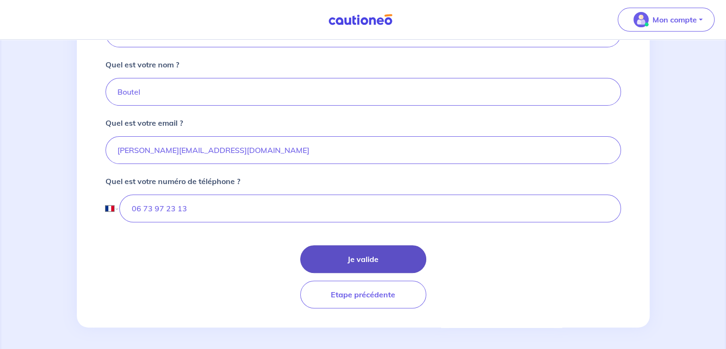
click at [364, 253] on button "Je valide" at bounding box center [363, 259] width 126 height 28
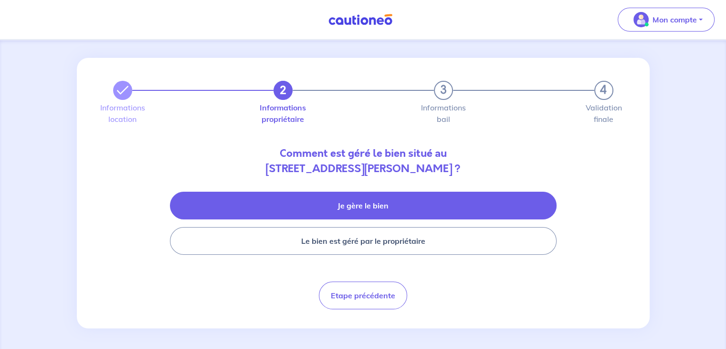
scroll to position [6, 0]
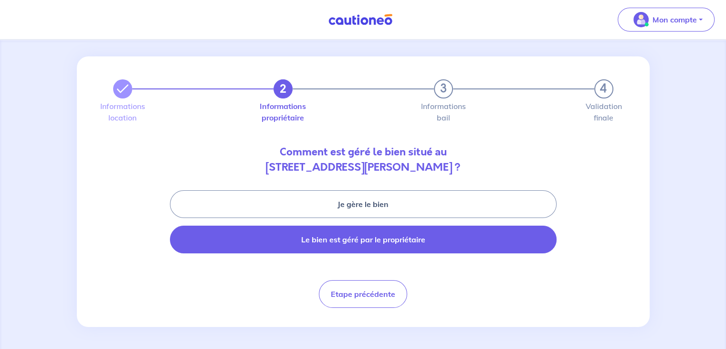
click at [370, 241] on button "Le bien est géré par le propriétaire" at bounding box center [363, 239] width 387 height 28
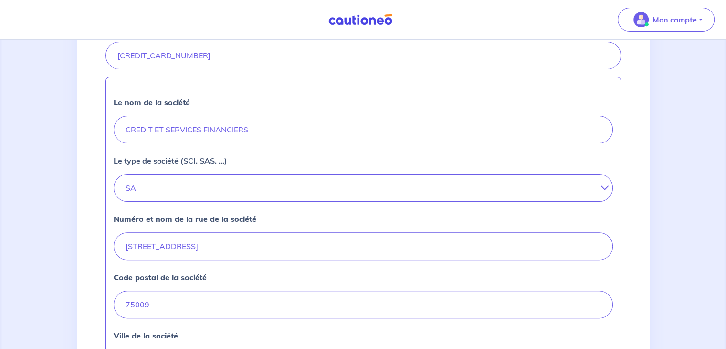
scroll to position [467, 0]
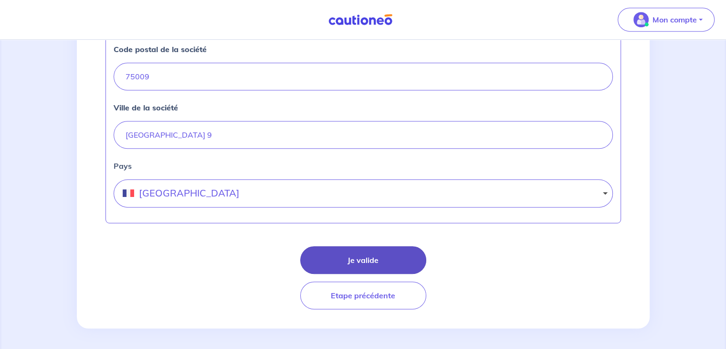
click at [369, 253] on button "Je valide" at bounding box center [363, 260] width 126 height 28
select select "FR"
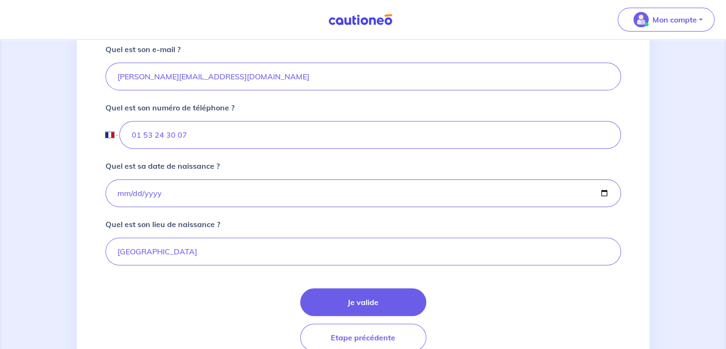
scroll to position [377, 0]
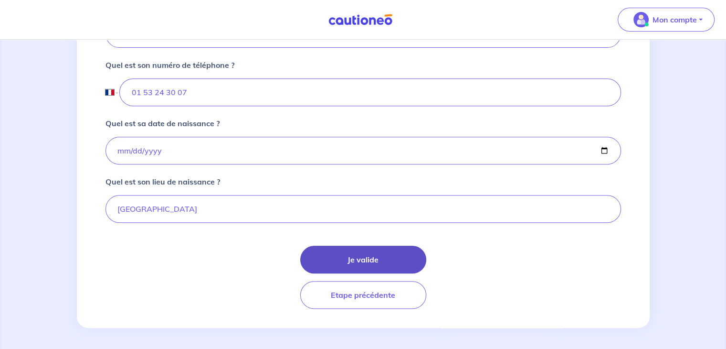
click at [363, 261] on button "Je valide" at bounding box center [363, 259] width 126 height 28
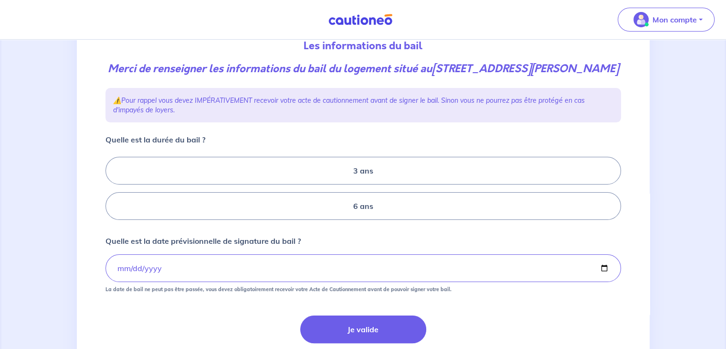
scroll to position [183, 0]
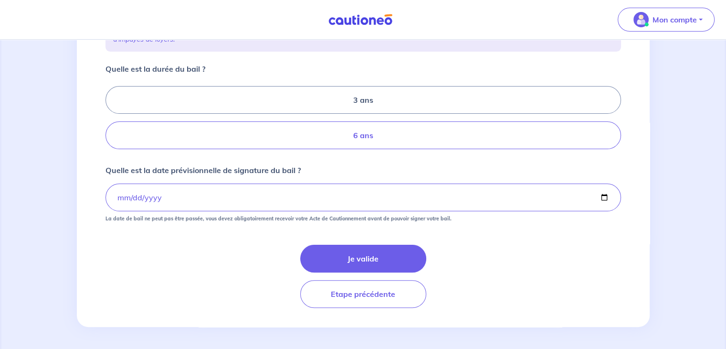
click at [351, 134] on label "6 ans" at bounding box center [364, 135] width 516 height 28
click at [112, 121] on input "6 ans" at bounding box center [109, 118] width 6 height 6
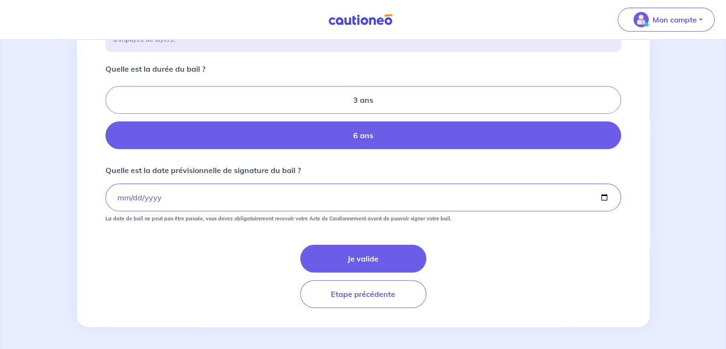
radio input "true"
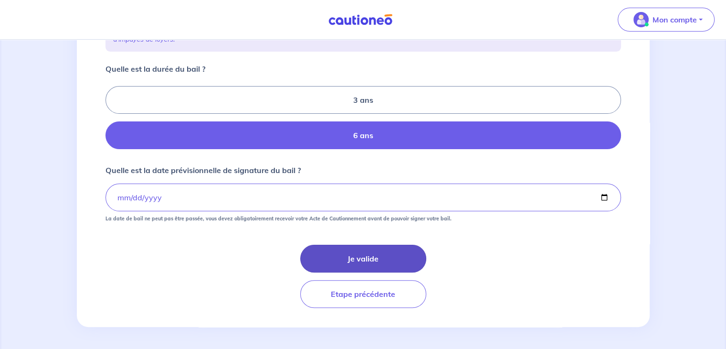
click at [361, 255] on button "Je valide" at bounding box center [363, 258] width 126 height 28
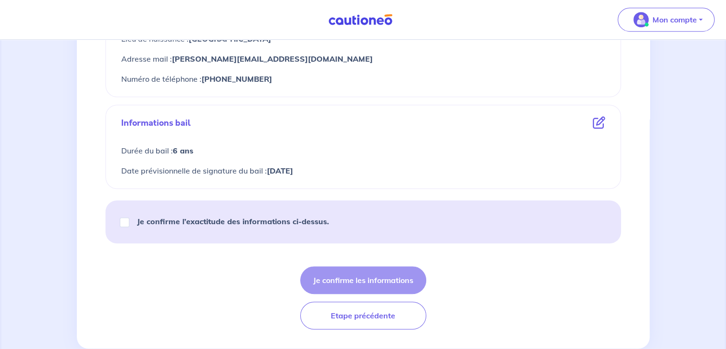
scroll to position [571, 0]
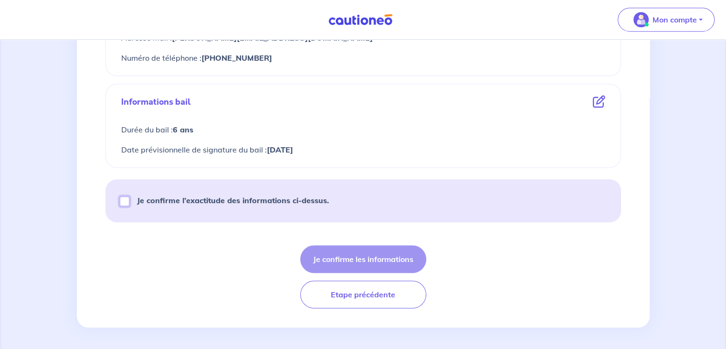
click at [127, 201] on input "Je confirme l’exactitude des informations ci-dessus." at bounding box center [125, 201] width 10 height 10
checkbox input "true"
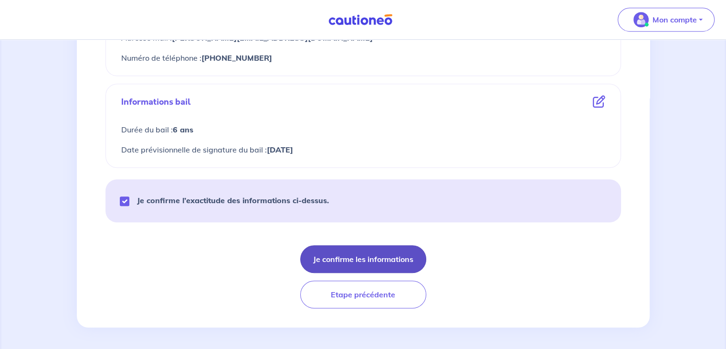
click at [363, 255] on button "Je confirme les informations" at bounding box center [363, 259] width 126 height 28
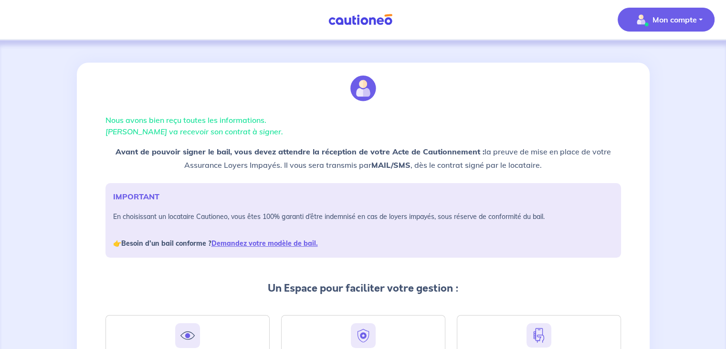
click at [642, 19] on img "button" at bounding box center [641, 19] width 15 height 15
click at [586, 29] on div "Mon compte Mes informations Me déconnecter Me déconnecter" at bounding box center [363, 19] width 726 height 39
